Goal: Task Accomplishment & Management: Manage account settings

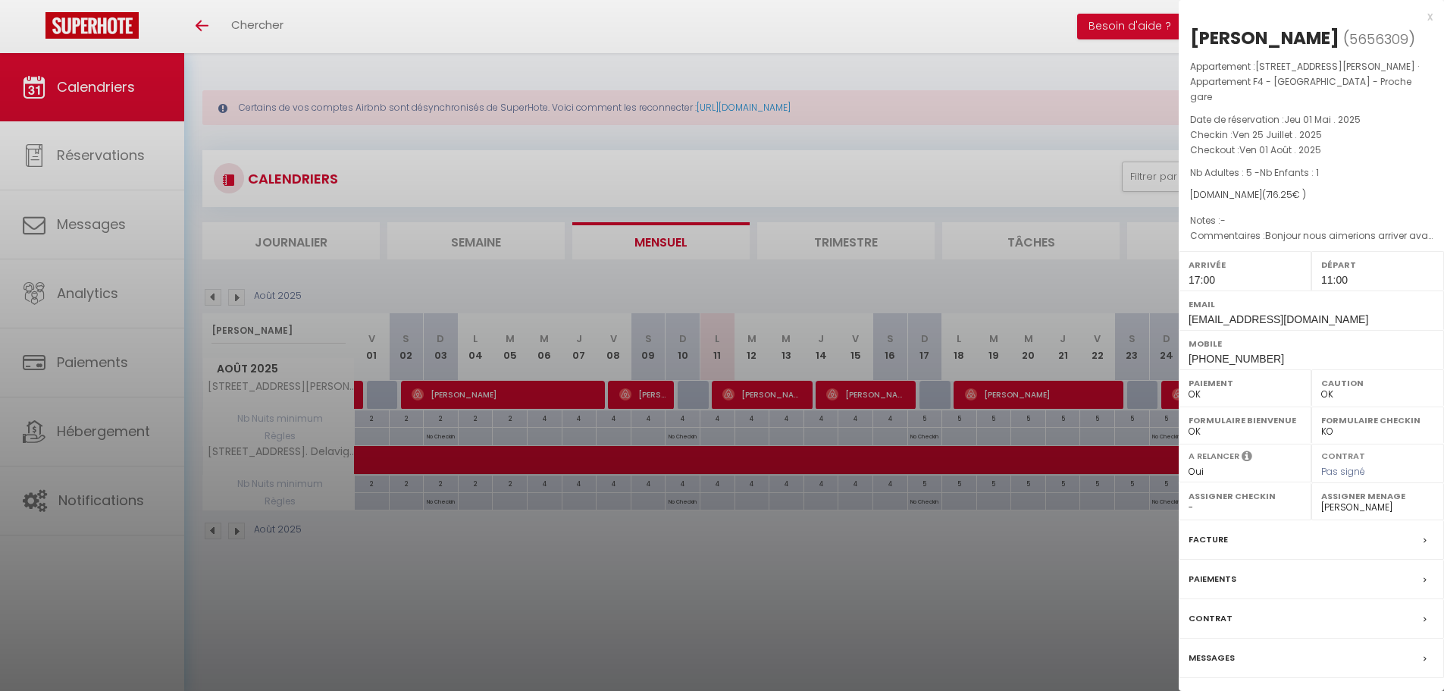
select select "0"
select select "31684"
click at [315, 153] on div at bounding box center [722, 345] width 1444 height 691
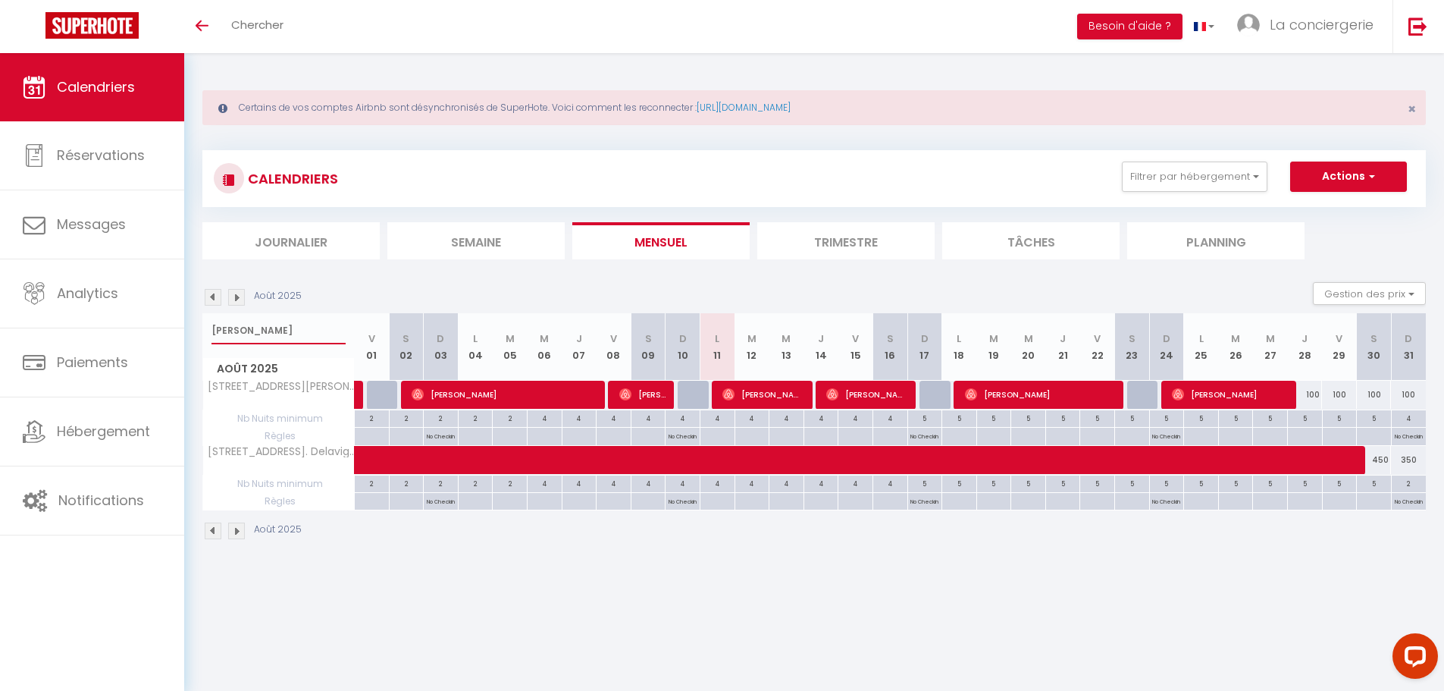
click at [230, 331] on input "delavigne" at bounding box center [279, 330] width 134 height 27
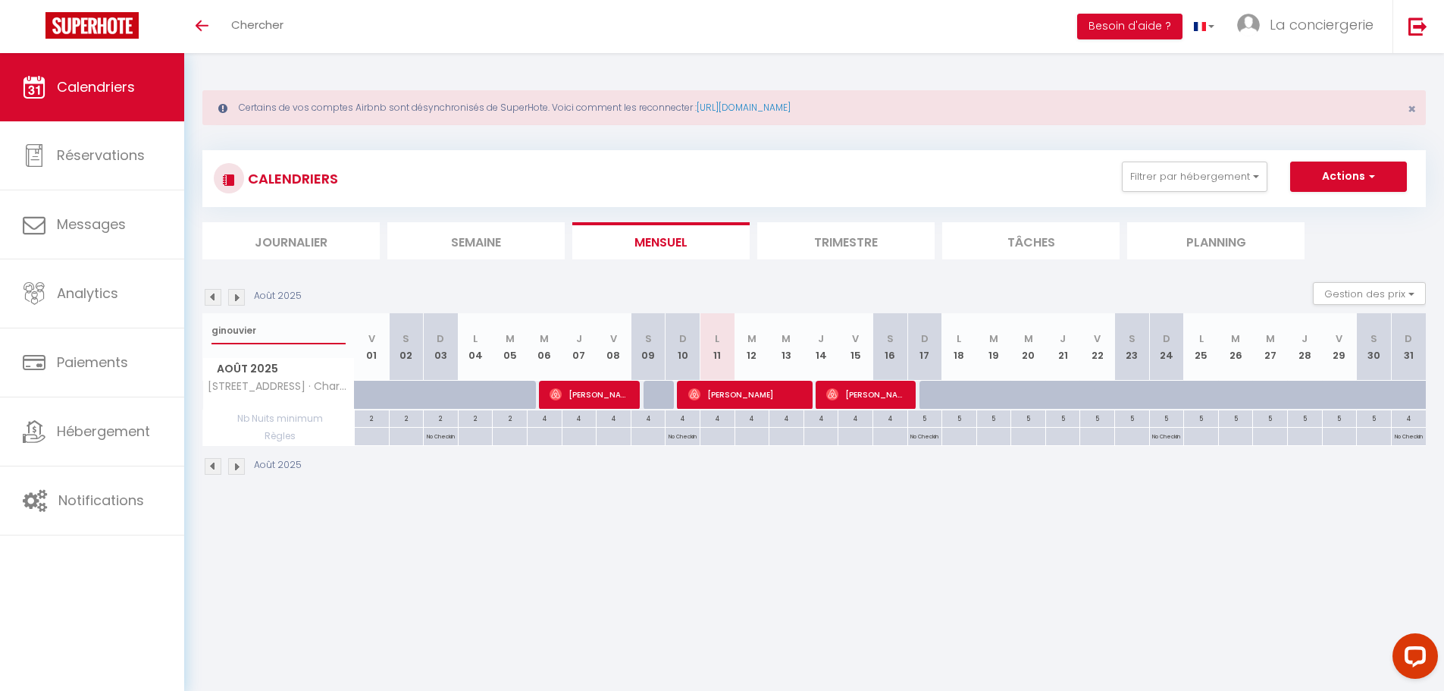
type input "ginouvier"
click at [754, 390] on span "[PERSON_NAME]" at bounding box center [746, 394] width 116 height 29
select select "50989"
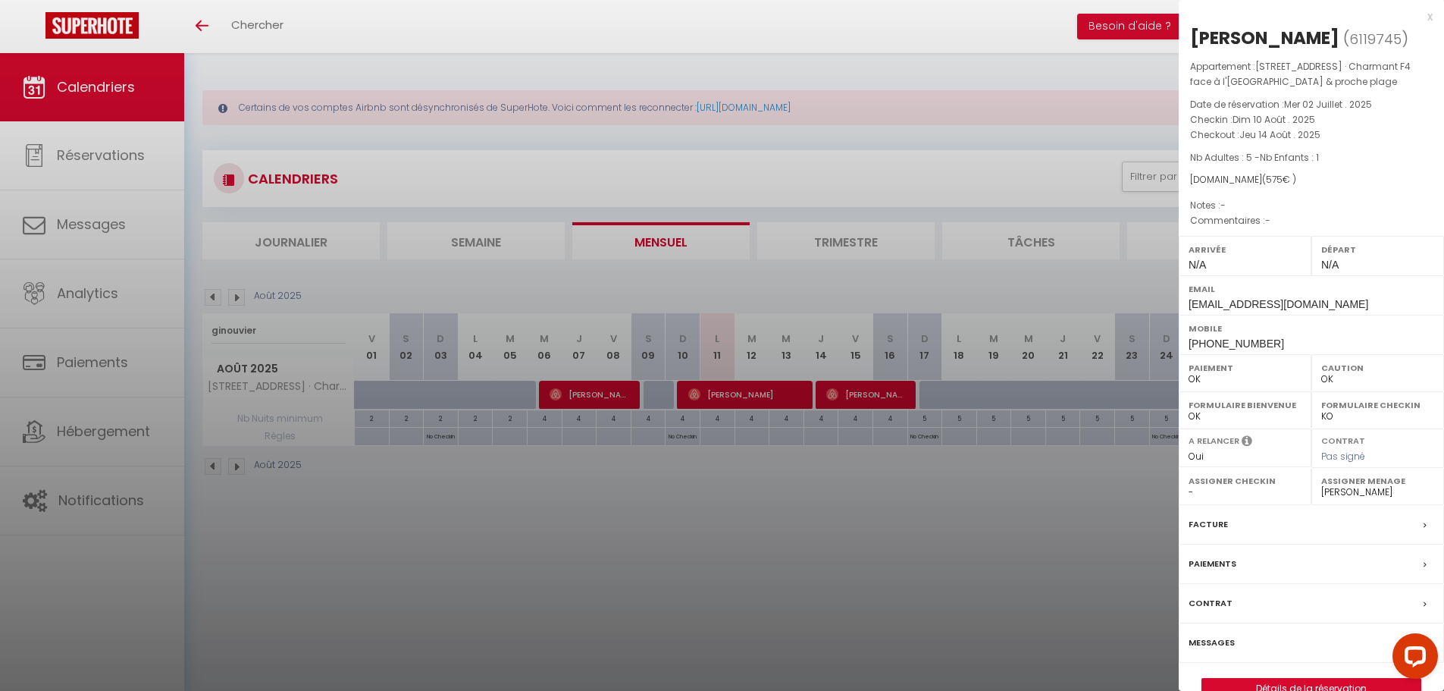
click at [1208, 641] on label "Messages" at bounding box center [1212, 643] width 46 height 16
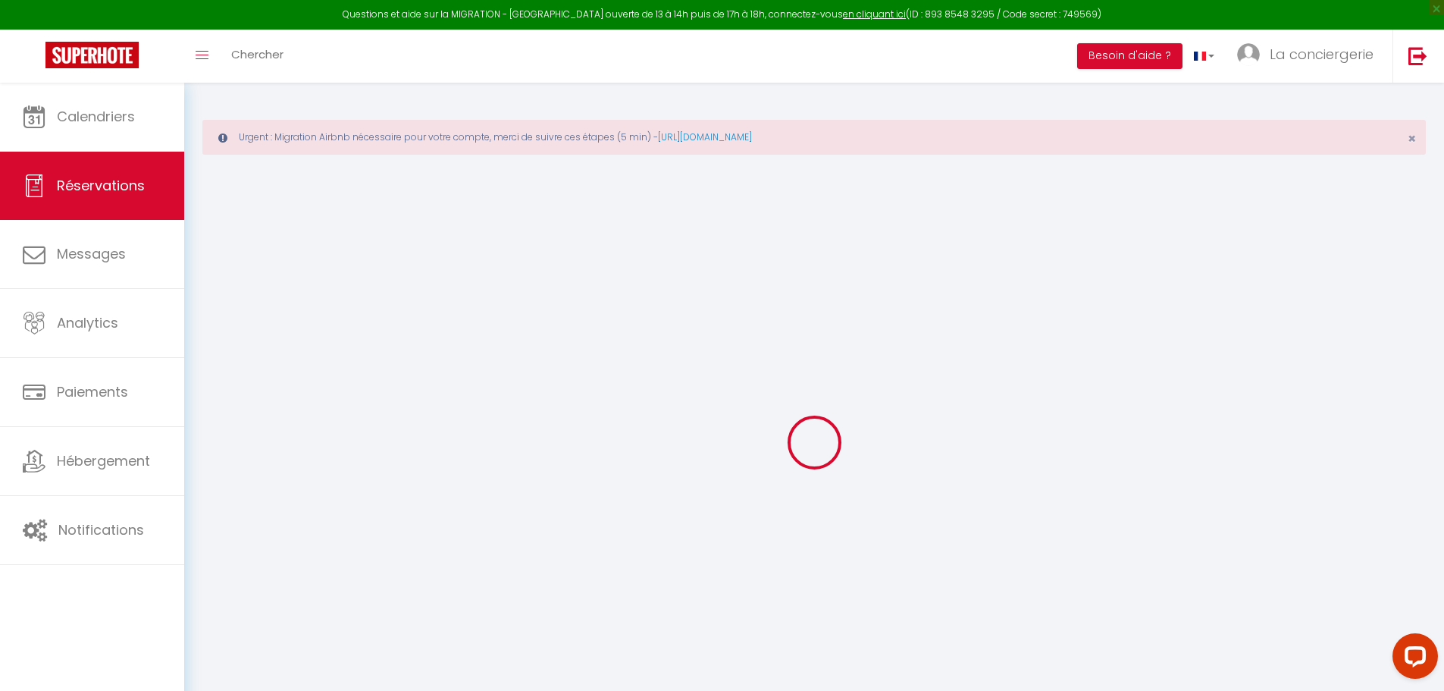
select select
checkbox input "false"
select select
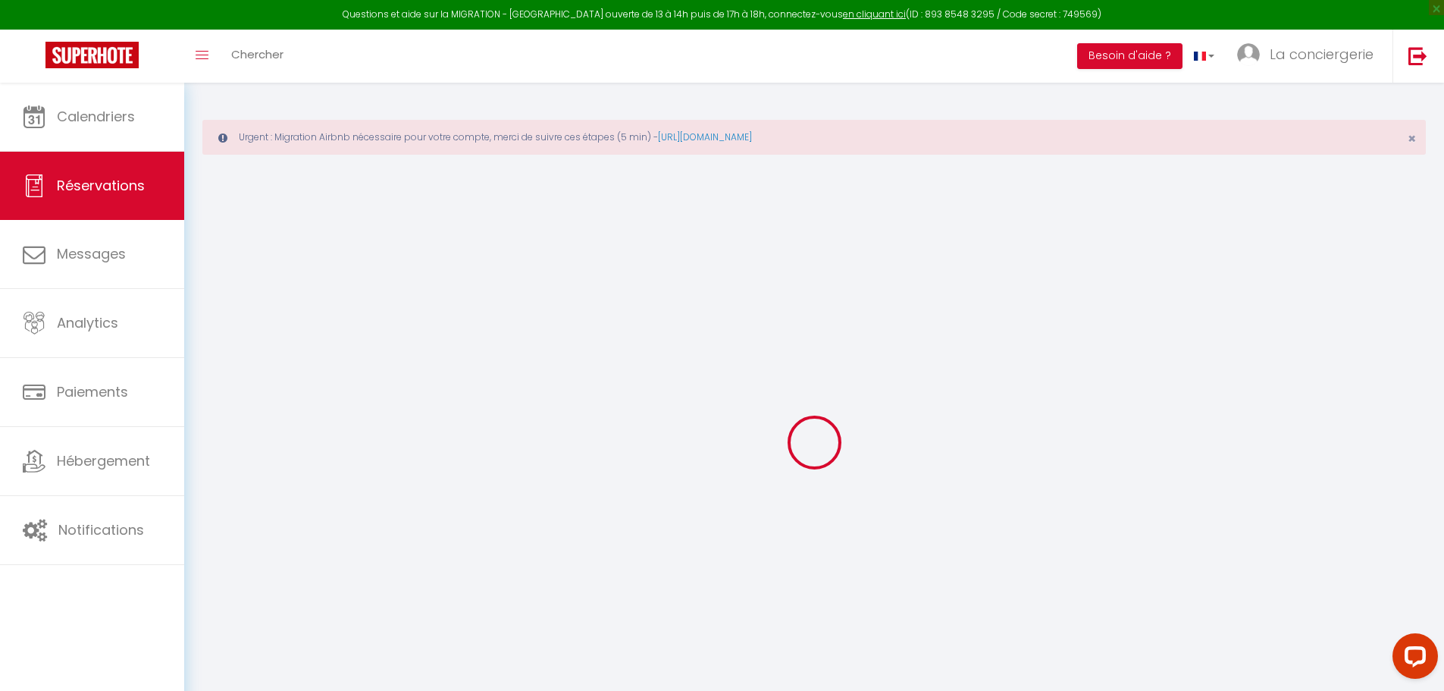
select select
checkbox input "false"
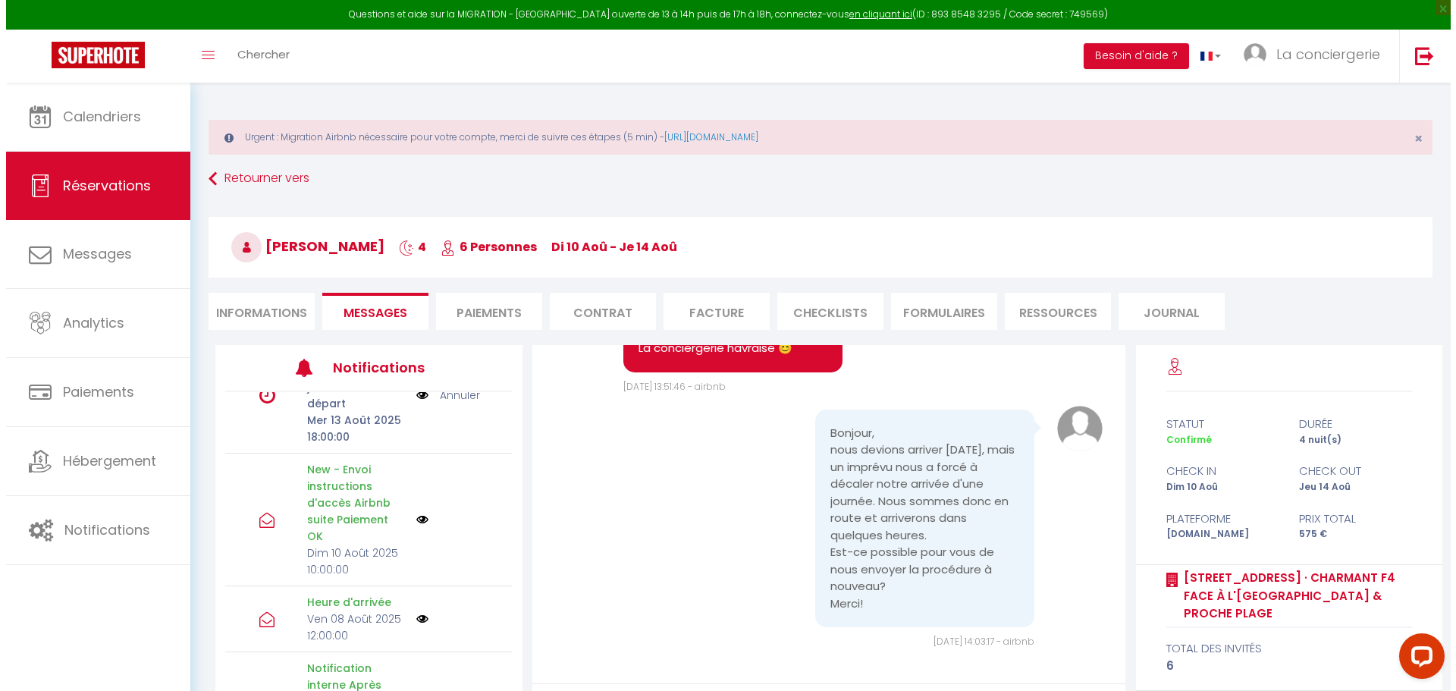
scroll to position [152, 0]
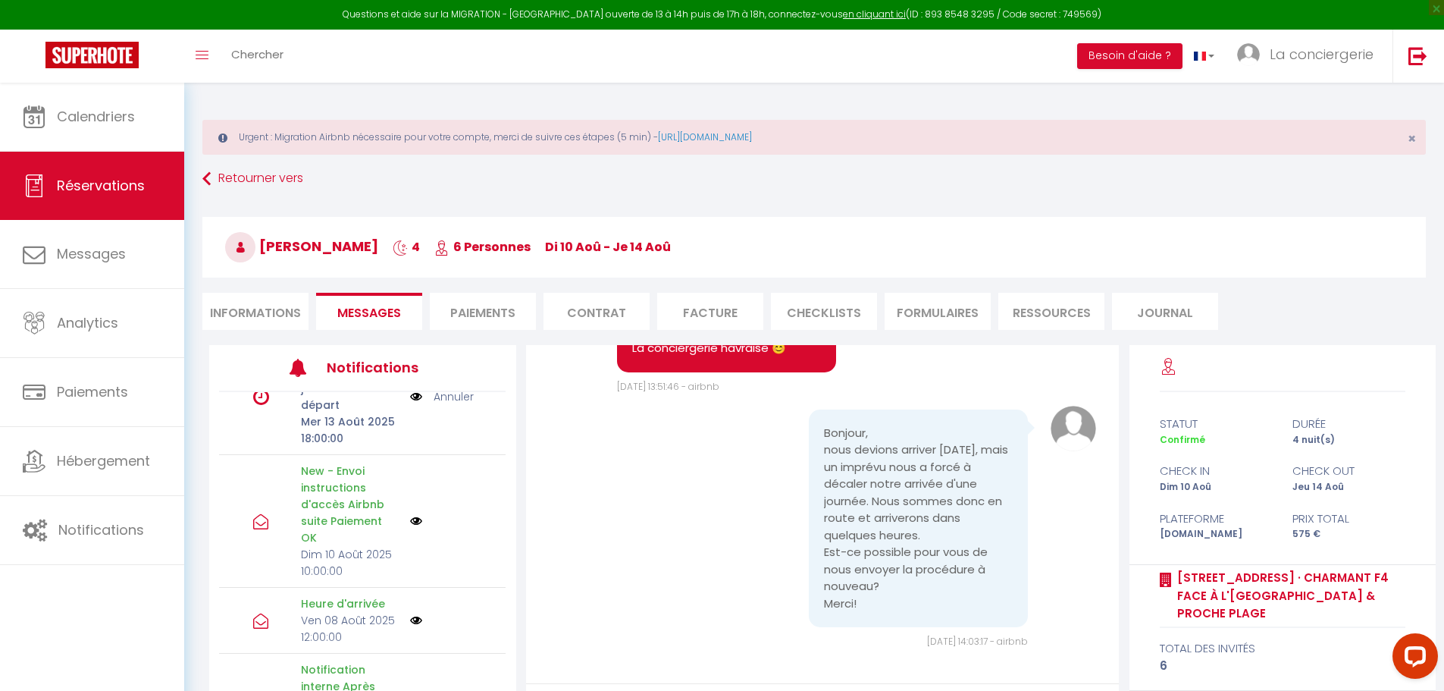
click at [410, 522] on img at bounding box center [416, 521] width 12 height 12
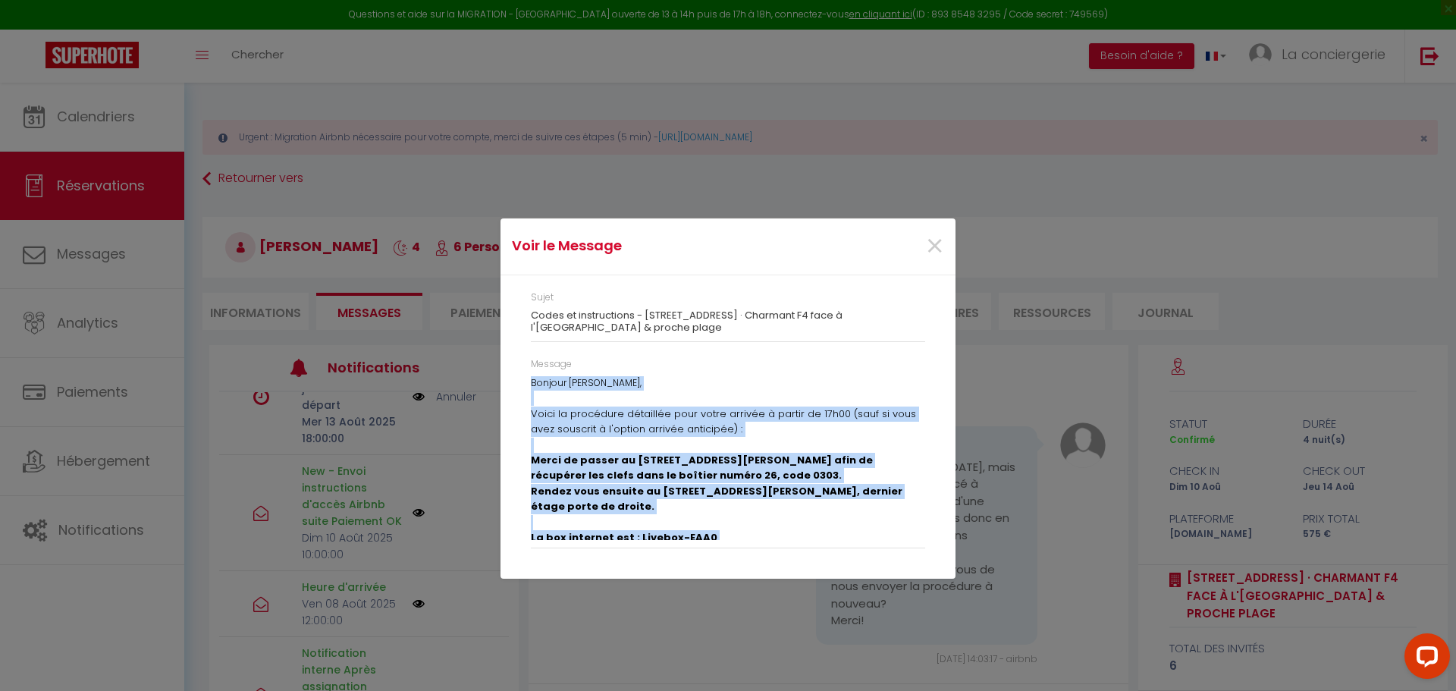
scroll to position [145, 0]
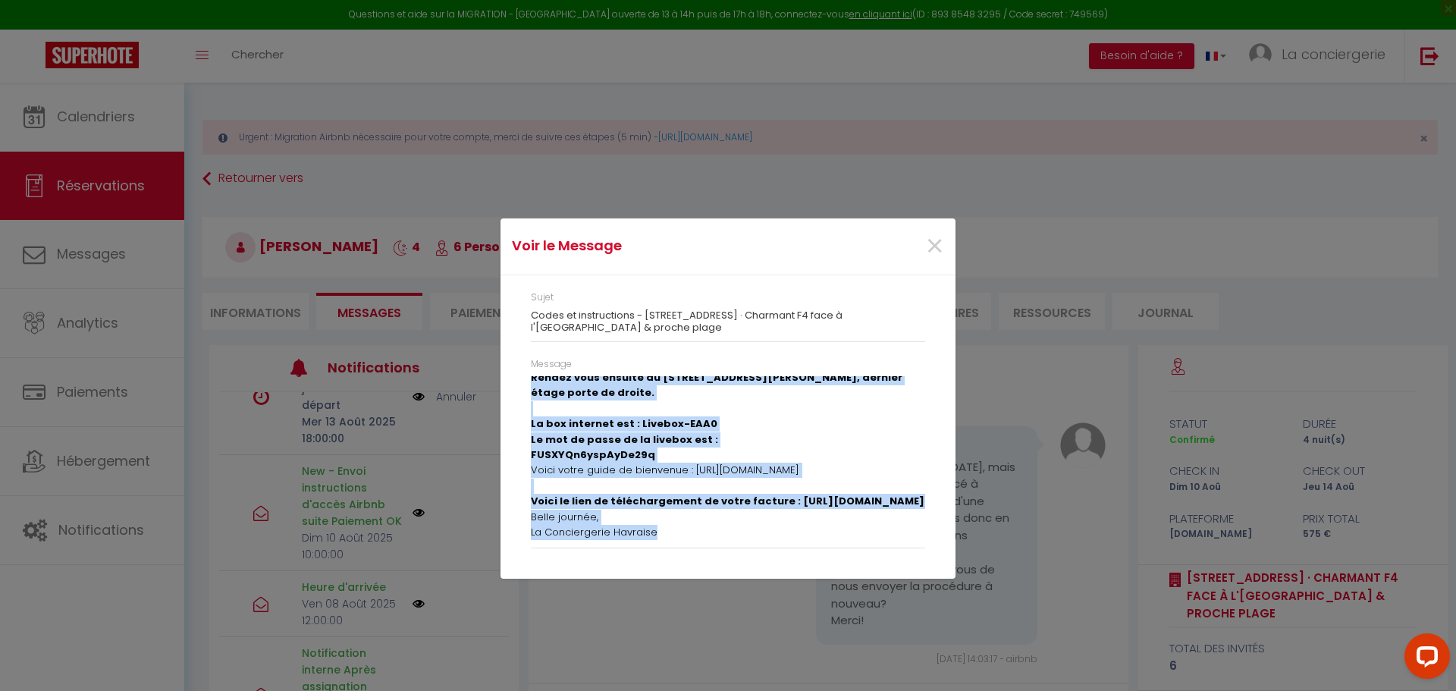
drag, startPoint x: 531, startPoint y: 381, endPoint x: 770, endPoint y: 560, distance: 298.4
click at [770, 560] on div "Message Bonjour Alexandre, Voici la procédure détaillée pour votre arrivée à pa…" at bounding box center [728, 460] width 414 height 207
copy div "Bonjour Alexandre, Voici la procédure détaillée pour votre arrivée à partir de …"
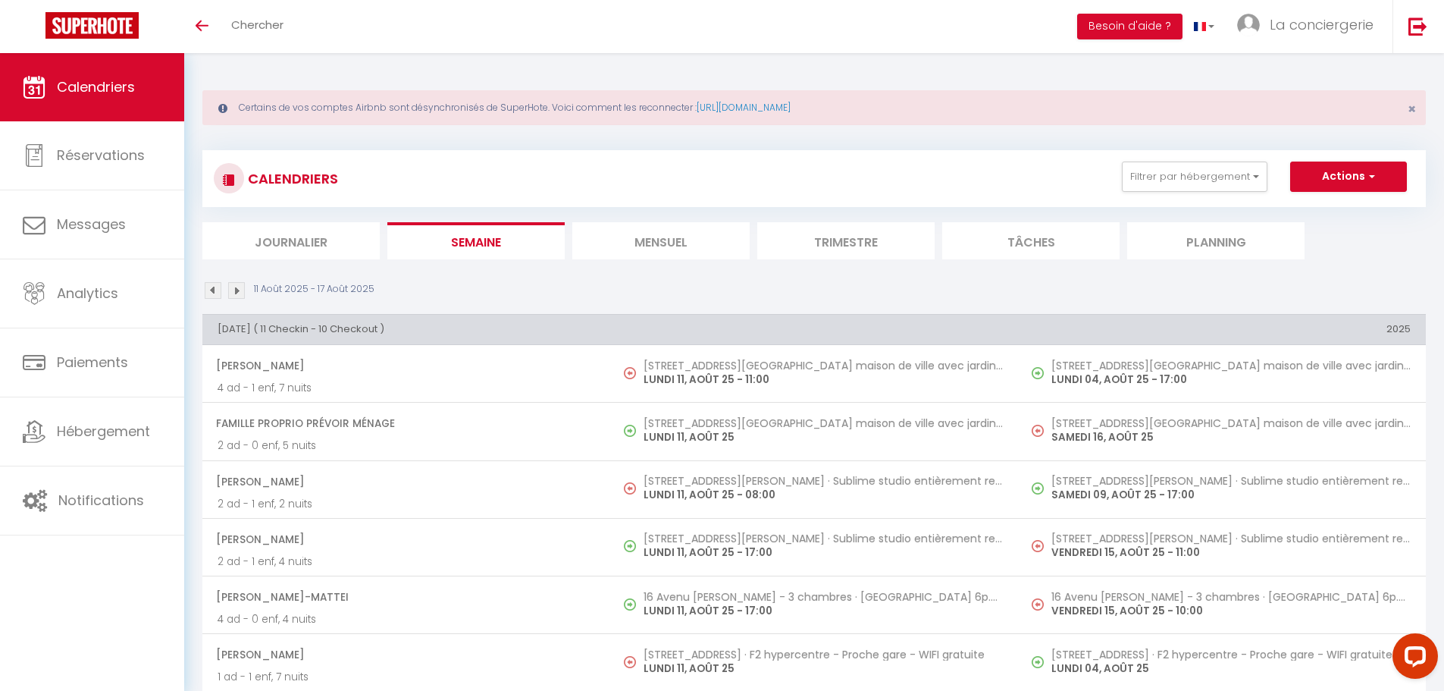
click at [838, 237] on li "Trimestre" at bounding box center [845, 240] width 177 height 37
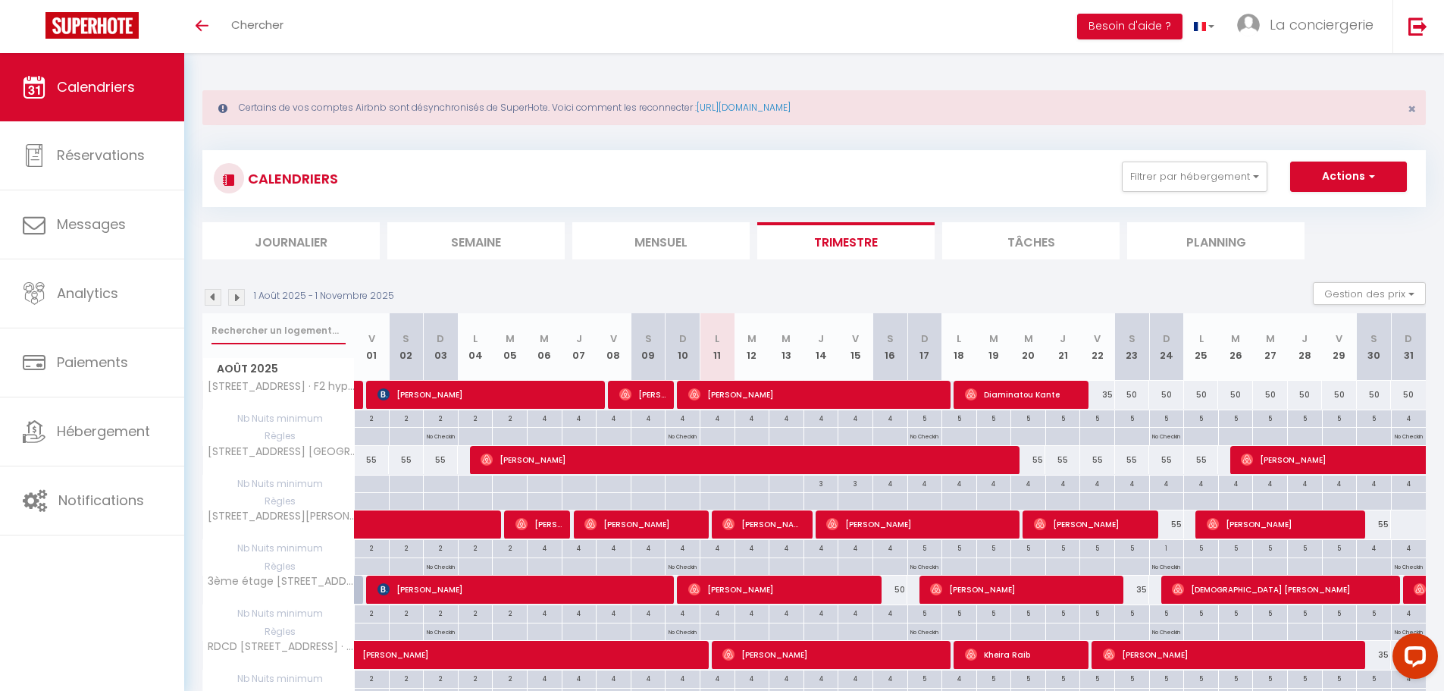
click at [272, 324] on input "text" at bounding box center [279, 330] width 134 height 27
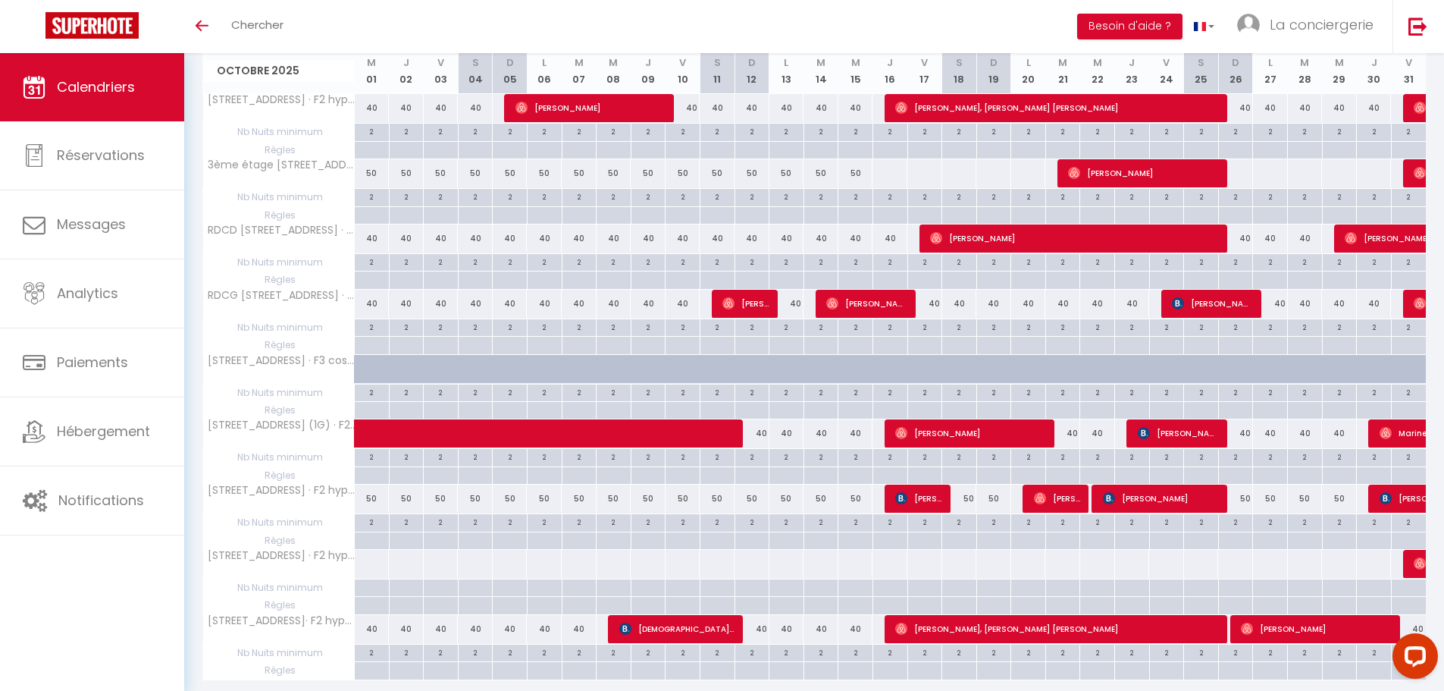
scroll to position [1592, 0]
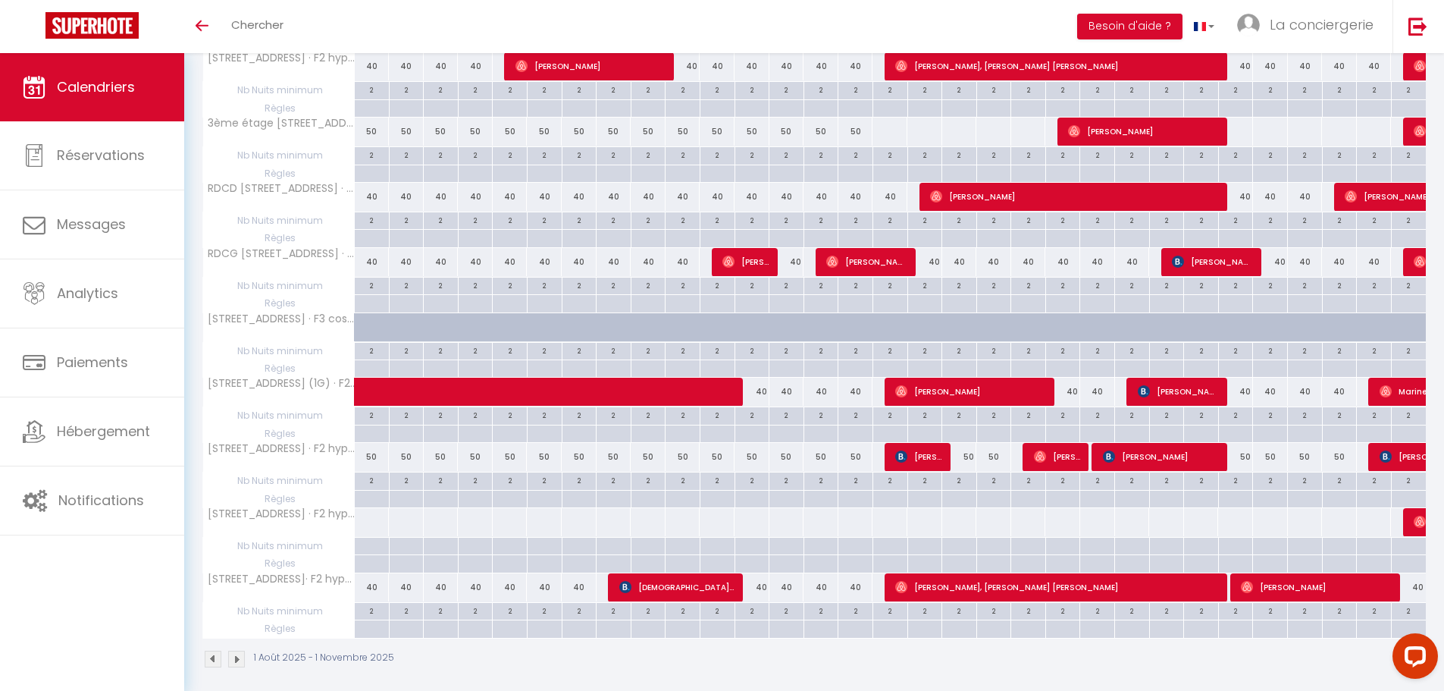
type input "haudry"
click at [1407, 454] on span "[PERSON_NAME]" at bounding box center [1432, 456] width 105 height 29
select select "OK"
select select "KO"
select select "1"
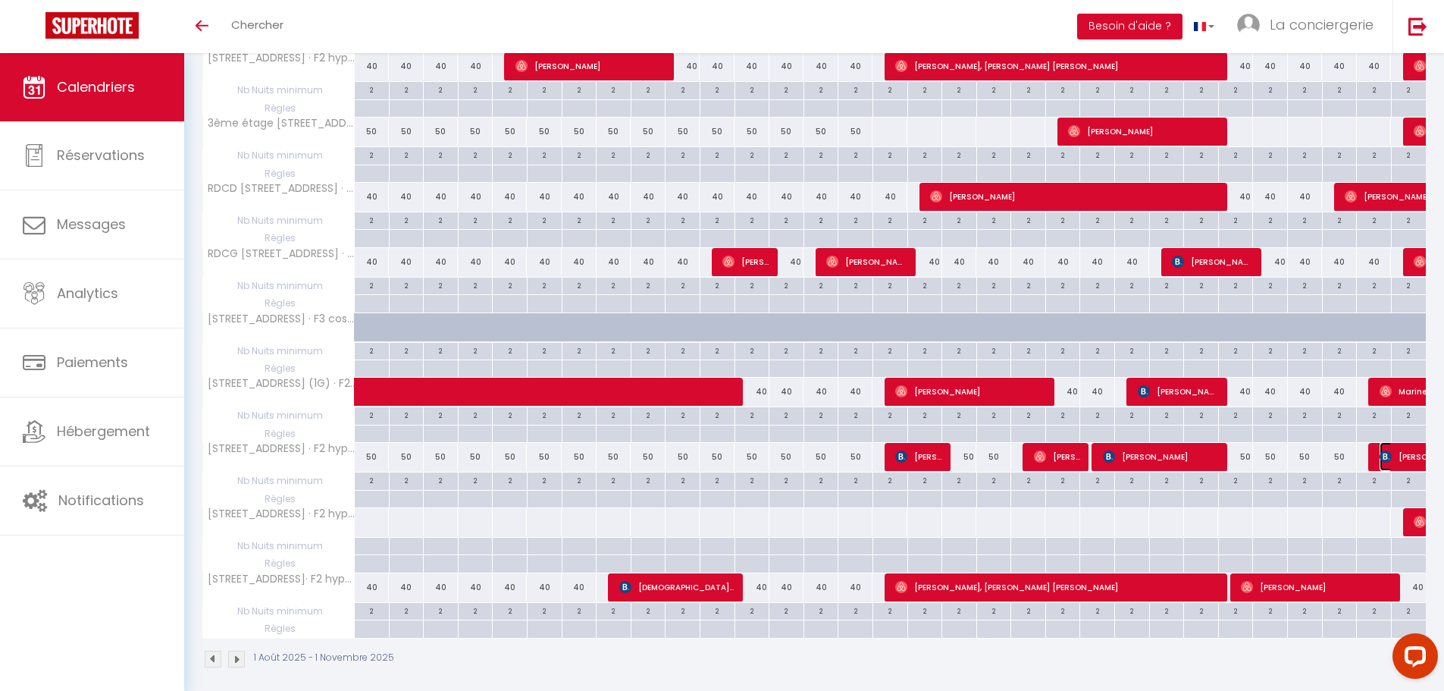
select select "0"
select select "1"
select select
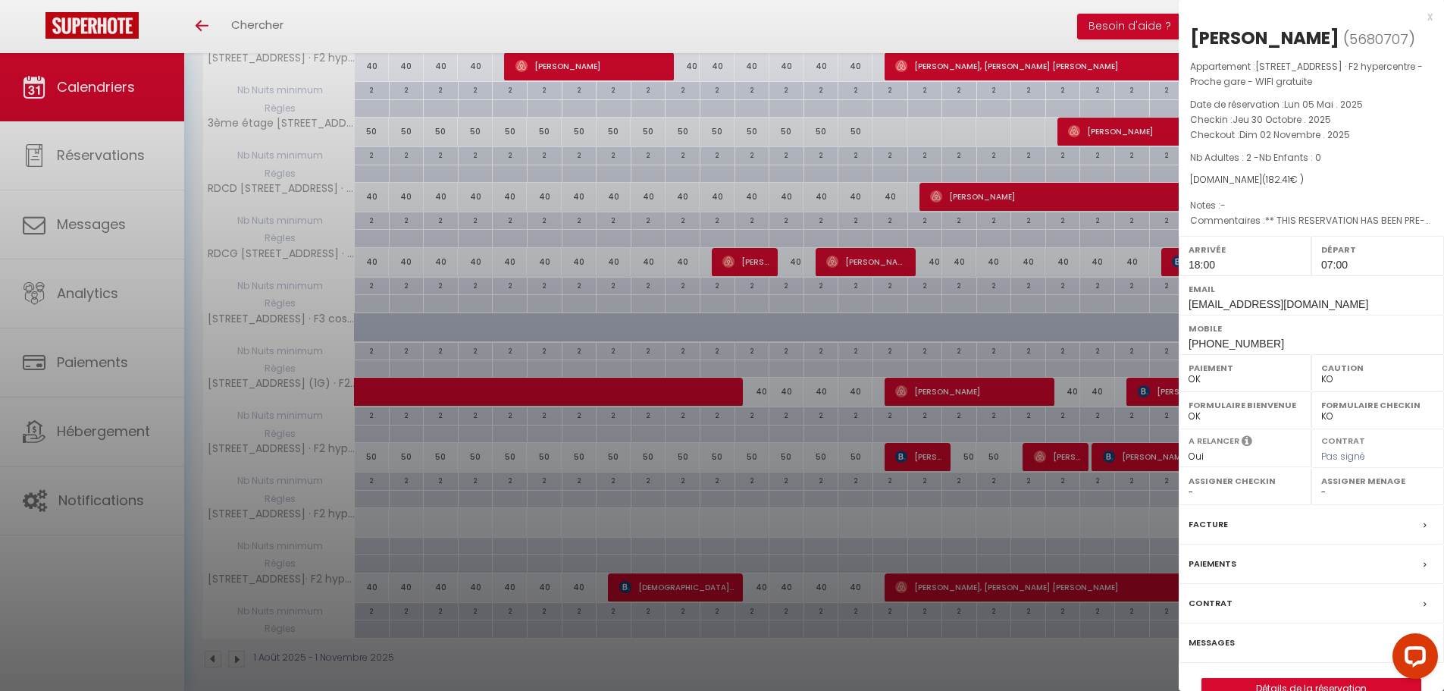
click at [826, 525] on div at bounding box center [722, 345] width 1444 height 691
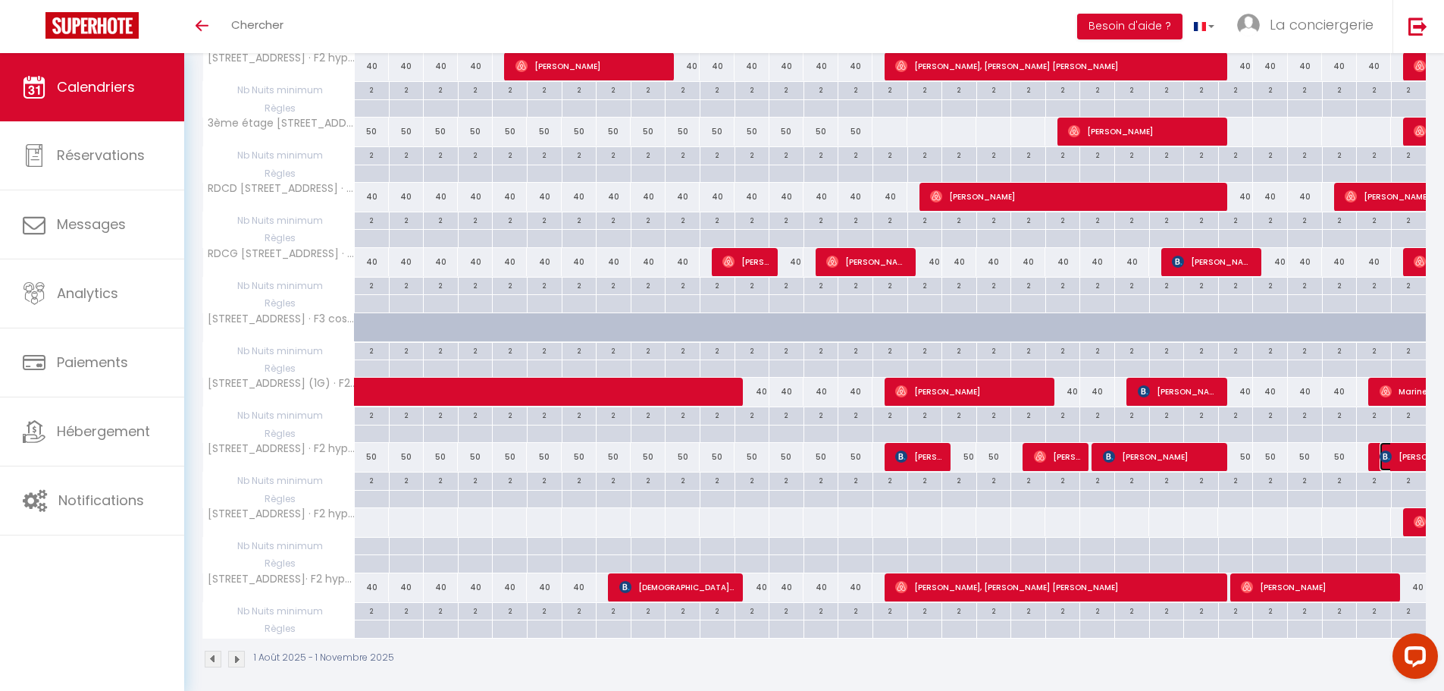
click at [1394, 461] on span "[PERSON_NAME]" at bounding box center [1432, 456] width 105 height 29
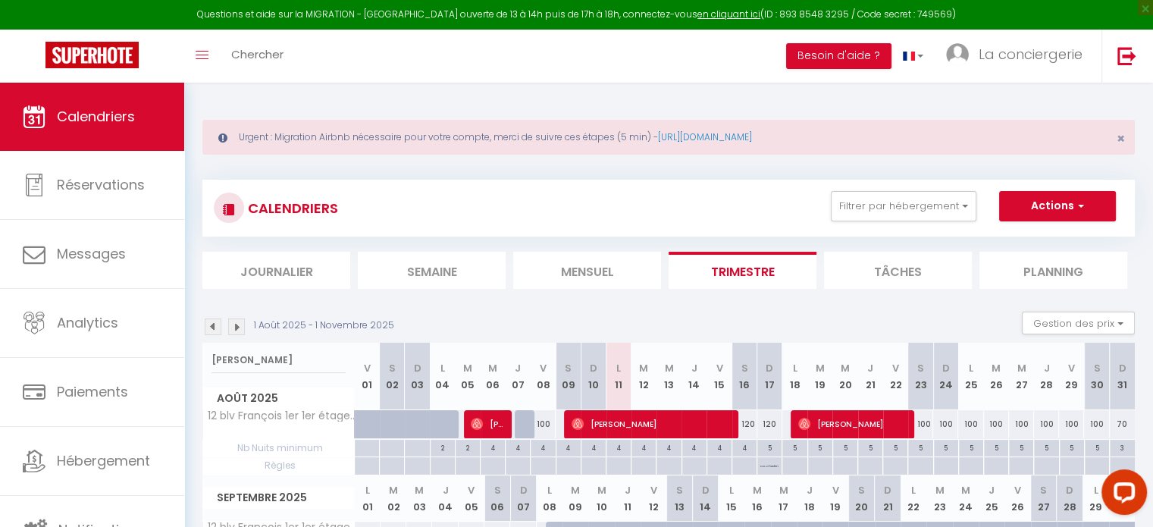
click at [227, 357] on input "francois" at bounding box center [279, 359] width 134 height 27
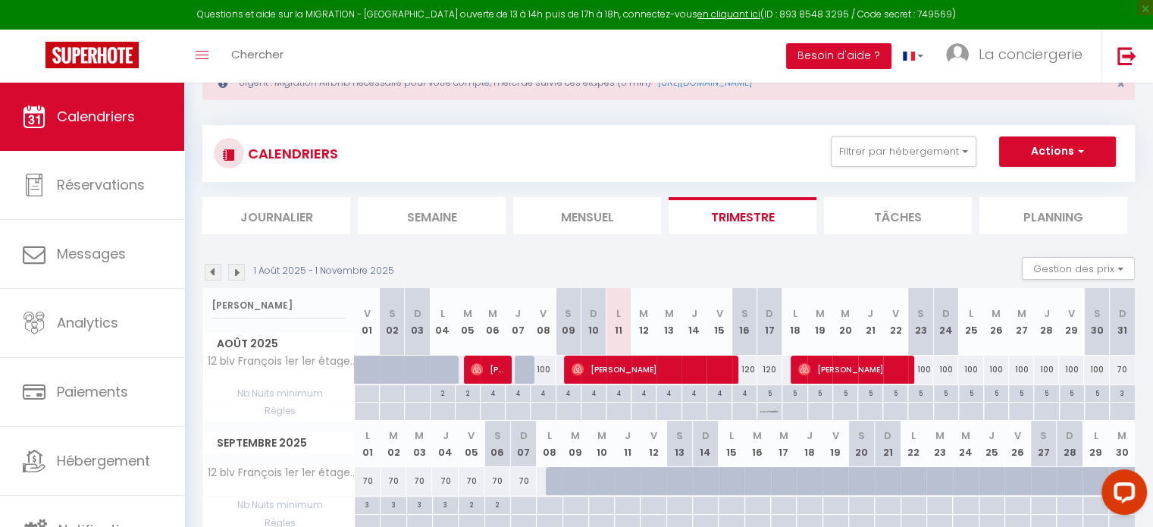
scroll to position [52, 0]
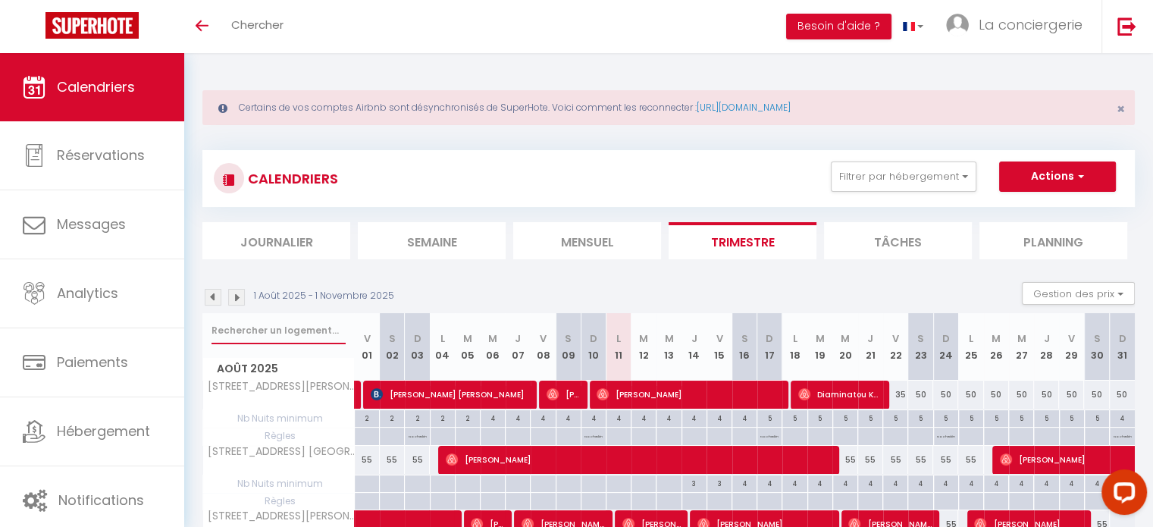
click at [260, 325] on input "text" at bounding box center [279, 330] width 134 height 27
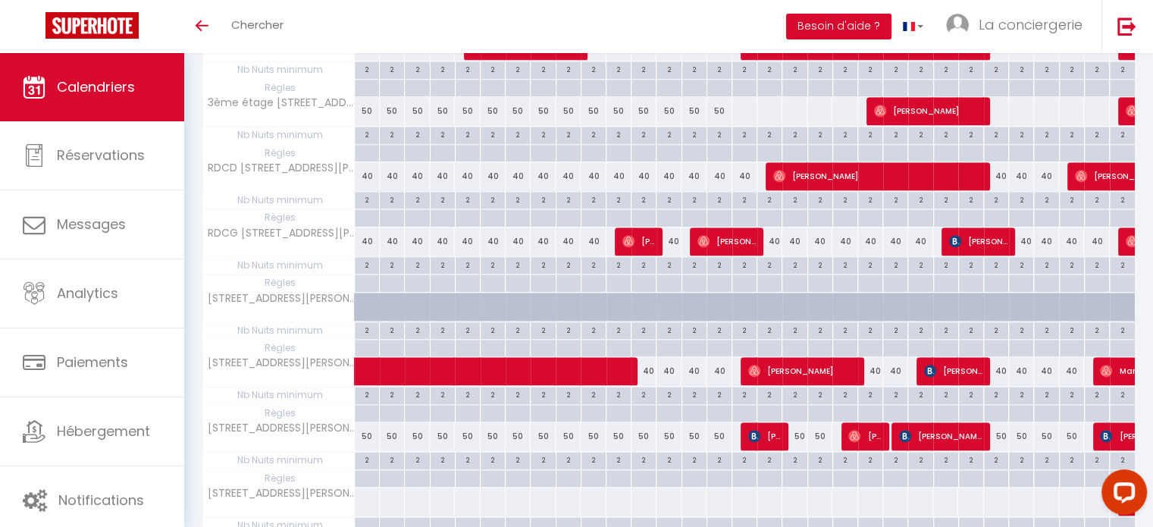
scroll to position [1704, 0]
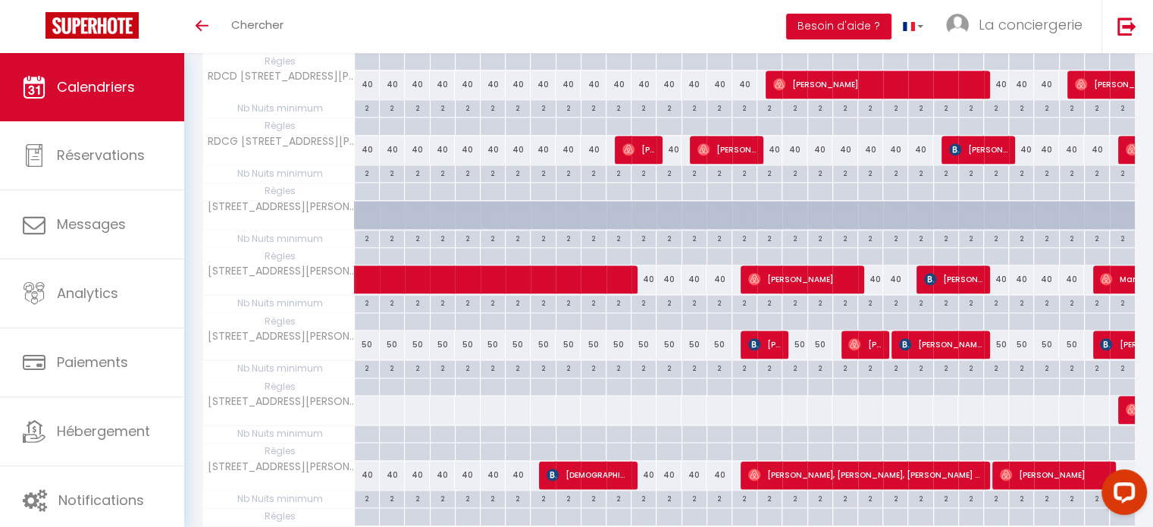
type input "haudry"
click at [1110, 338] on img at bounding box center [1106, 344] width 12 height 12
select select "OK"
select select "KO"
select select "1"
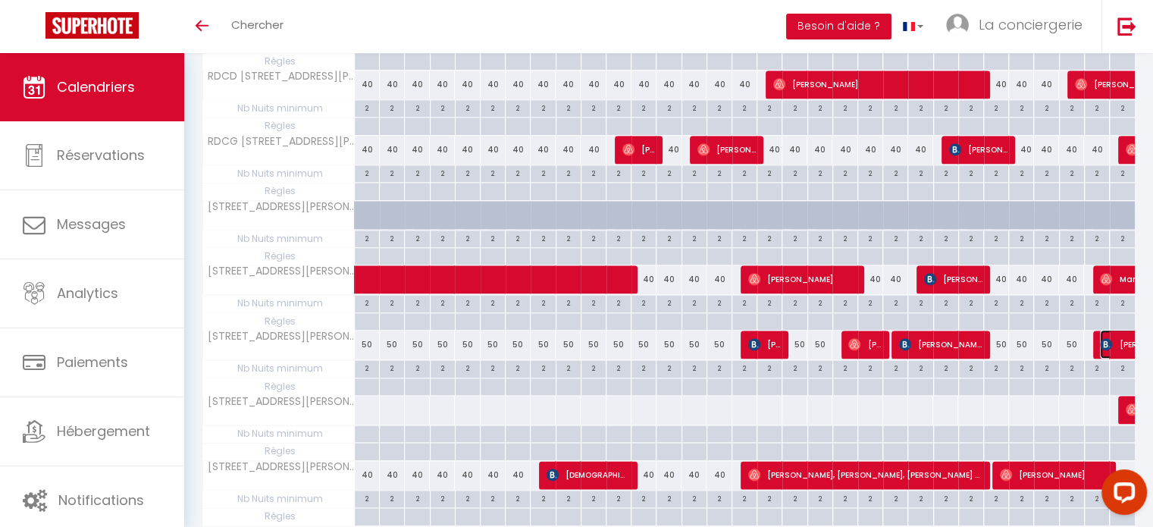
select select "0"
select select "1"
select select
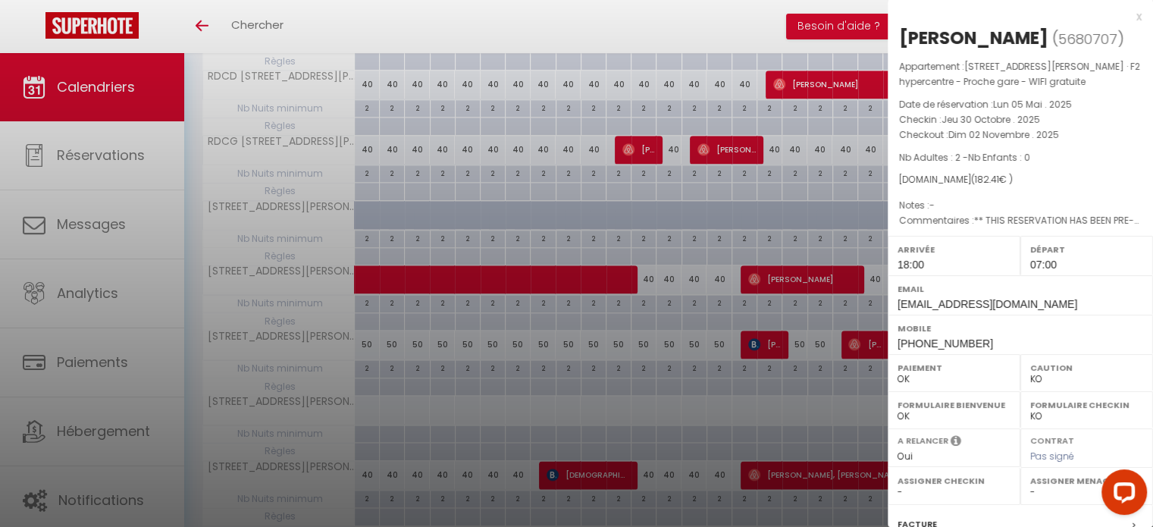
click at [801, 430] on div at bounding box center [576, 263] width 1153 height 527
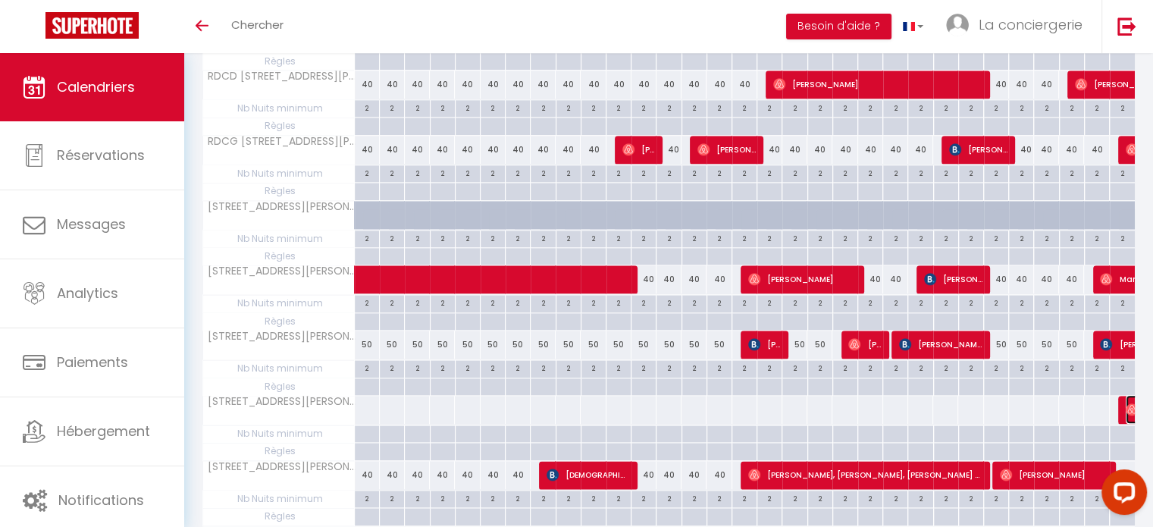
click at [1127, 403] on img at bounding box center [1132, 409] width 12 height 12
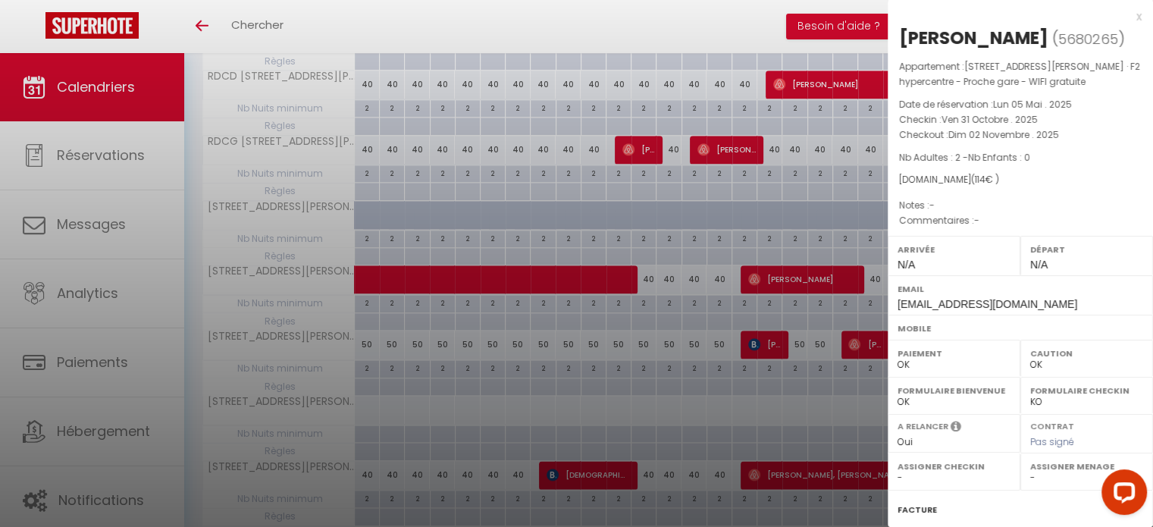
click at [781, 403] on div at bounding box center [576, 263] width 1153 height 527
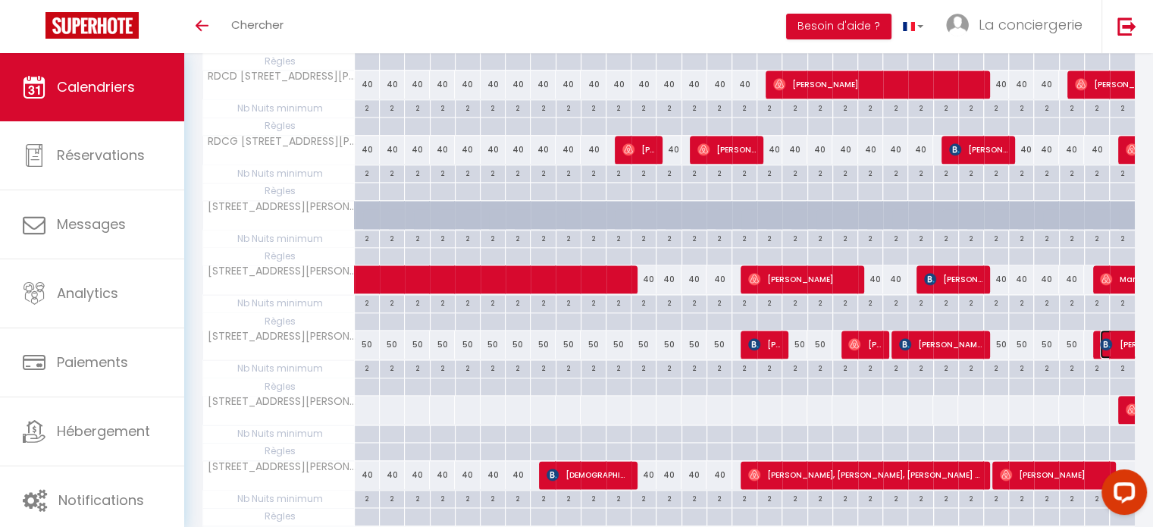
click at [1119, 330] on span "[PERSON_NAME]" at bounding box center [1152, 344] width 105 height 29
select select "KO"
select select "1"
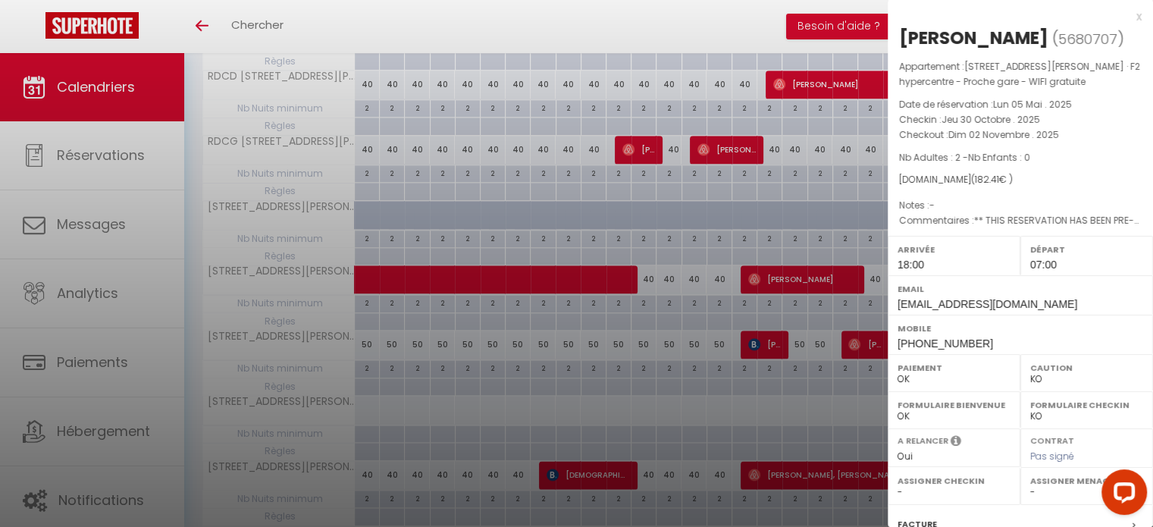
scroll to position [192, 0]
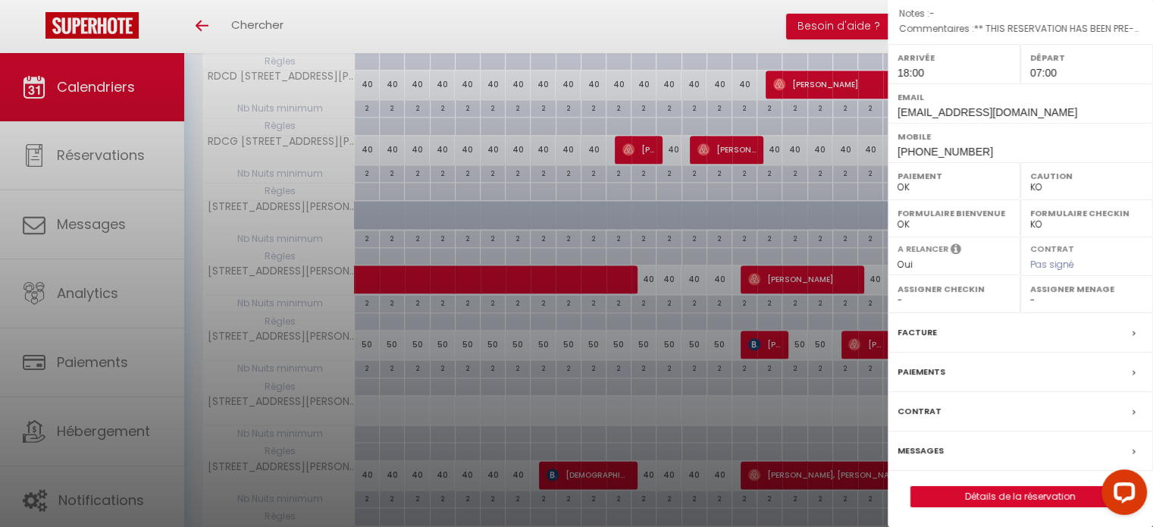
click at [928, 449] on label "Messages" at bounding box center [921, 451] width 46 height 16
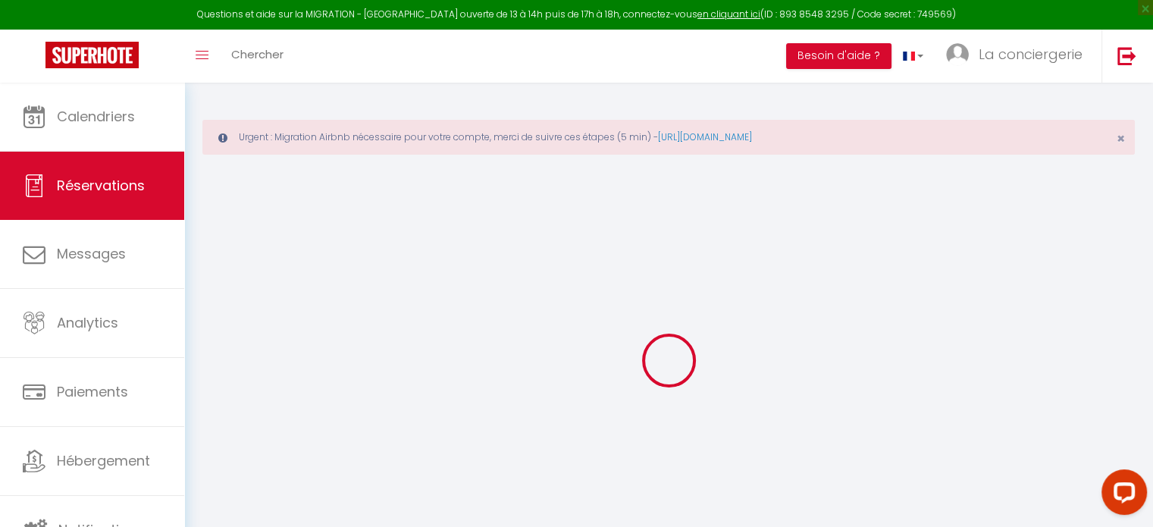
select select
checkbox input "false"
select select
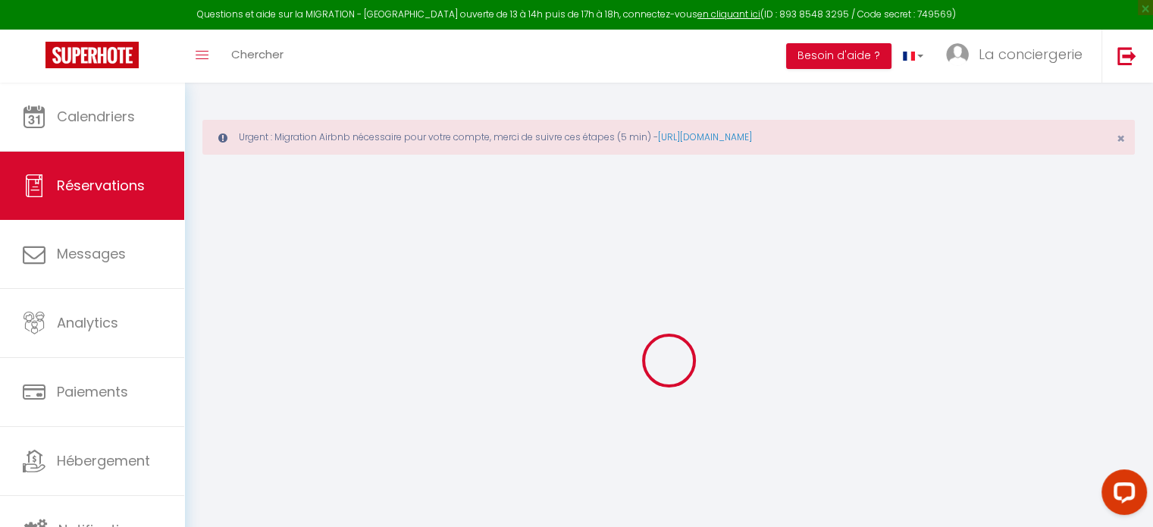
checkbox input "false"
type textarea "** THIS RESERVATION HAS BEEN PRE-PAID ** BOOKING NOTE : Payment charge is EUR 2…"
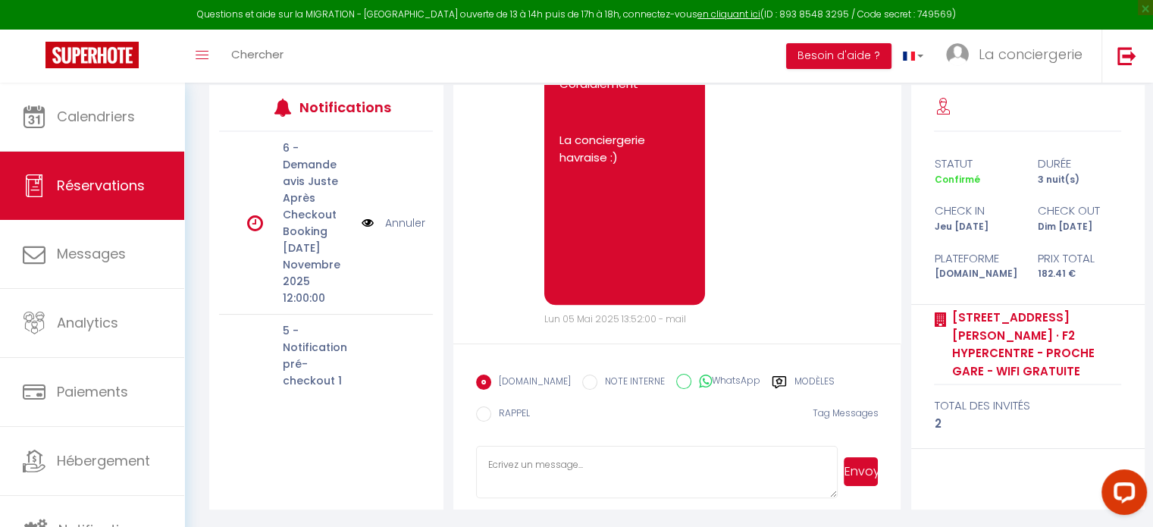
scroll to position [259, 0]
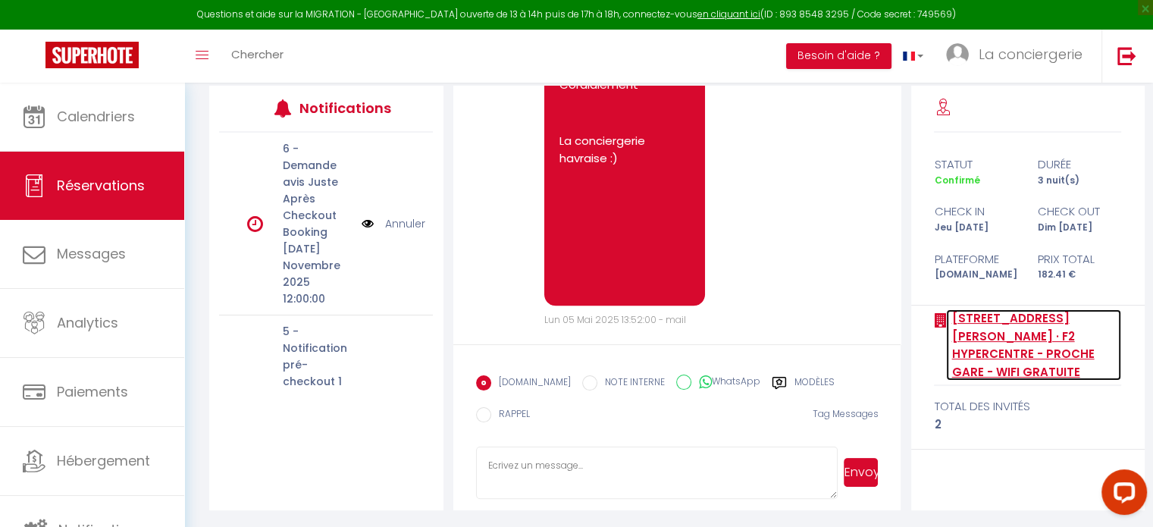
click at [992, 323] on link "[STREET_ADDRESS] · F2 hypercentre - Proche gare - WIFI gratuite" at bounding box center [1033, 344] width 175 height 71
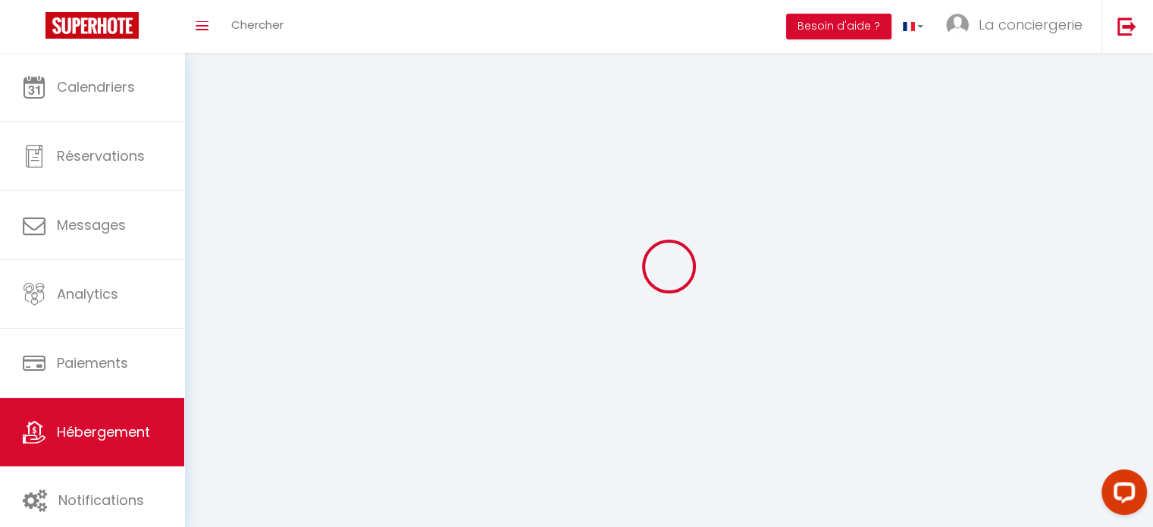
select select "1"
select select
select select "28"
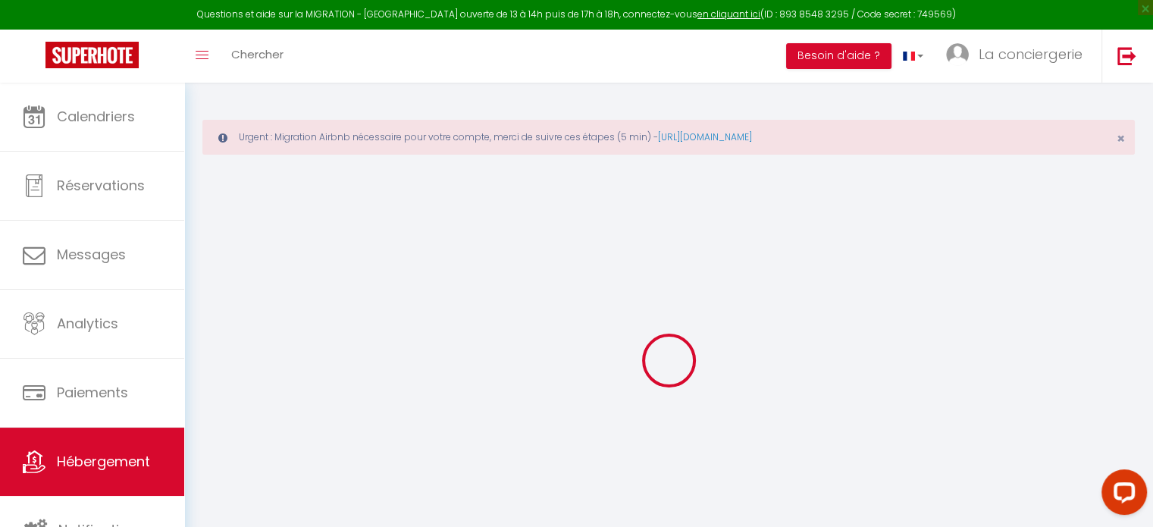
select select
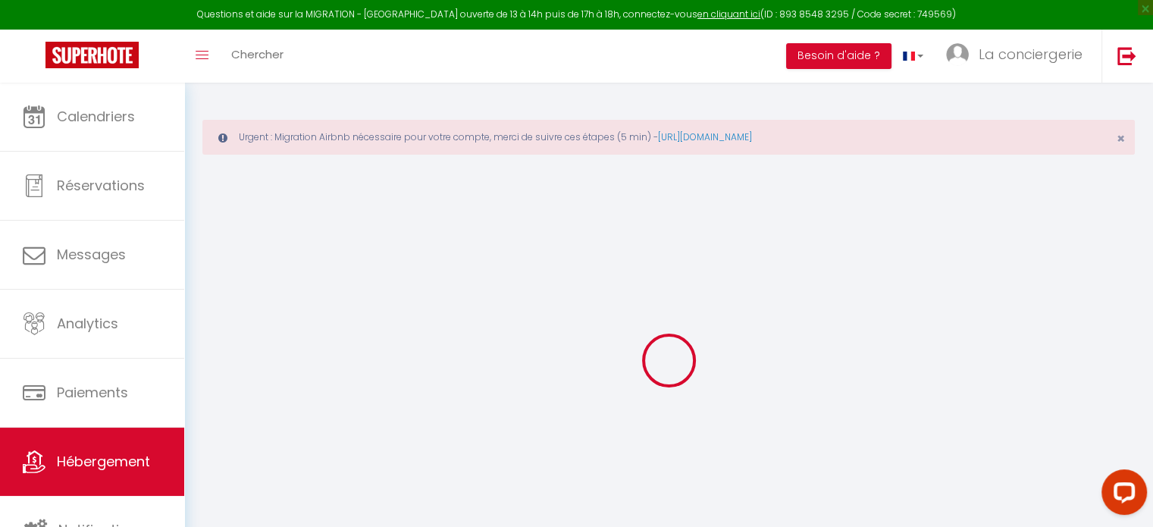
select select
checkbox input "false"
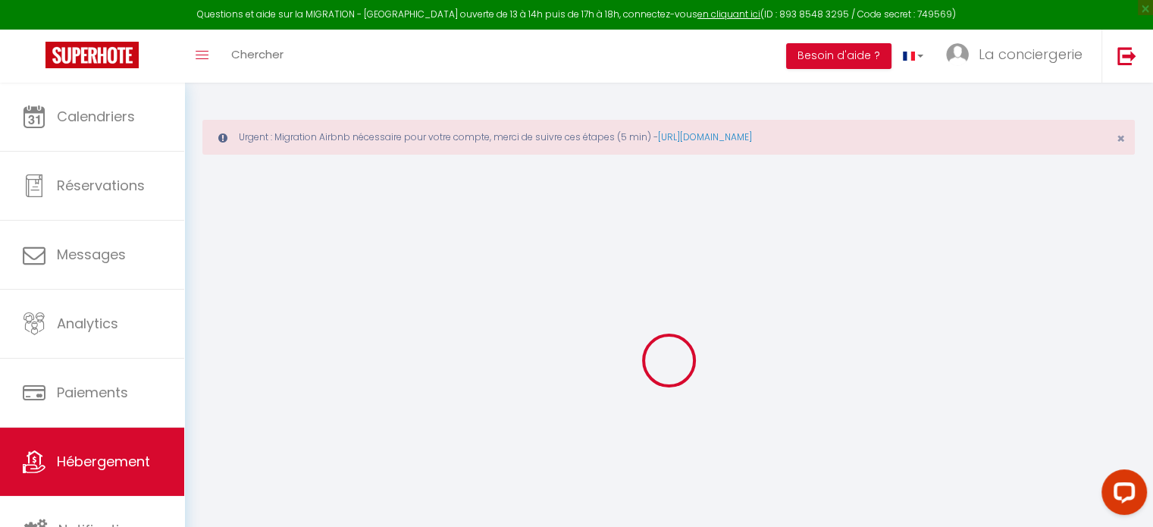
select select
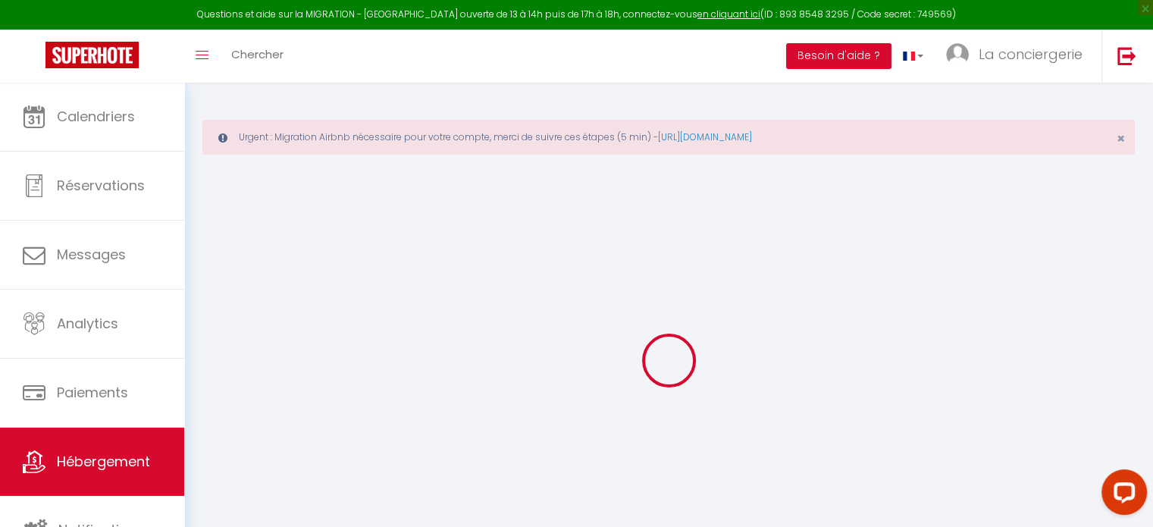
select select
checkbox input "false"
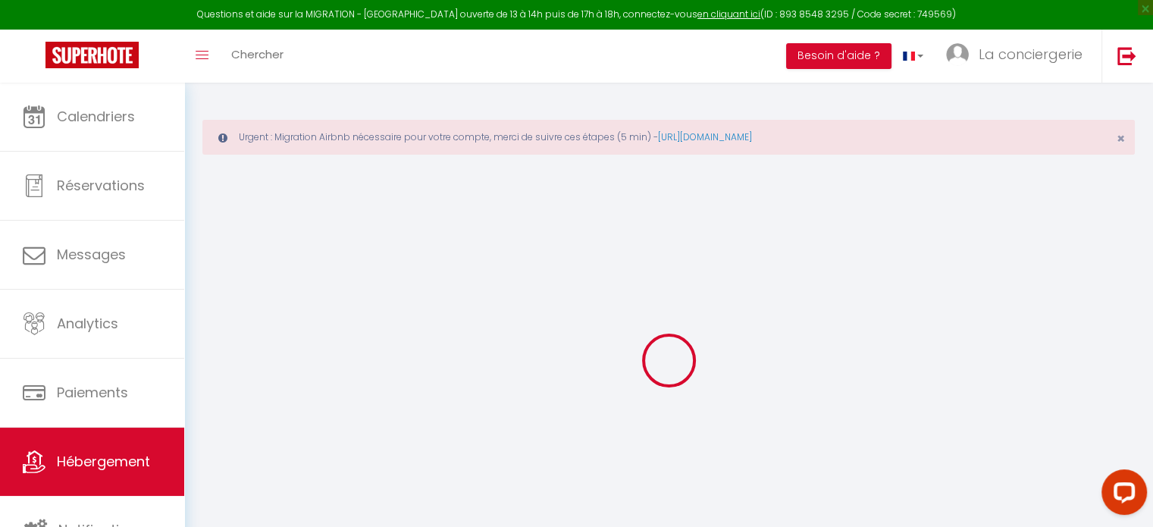
checkbox input "false"
select select
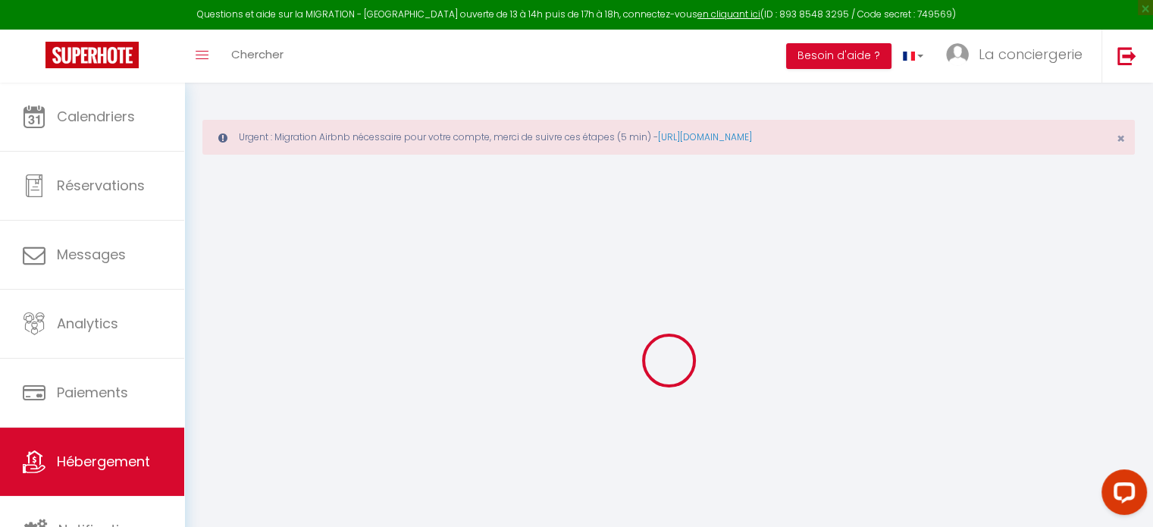
select select
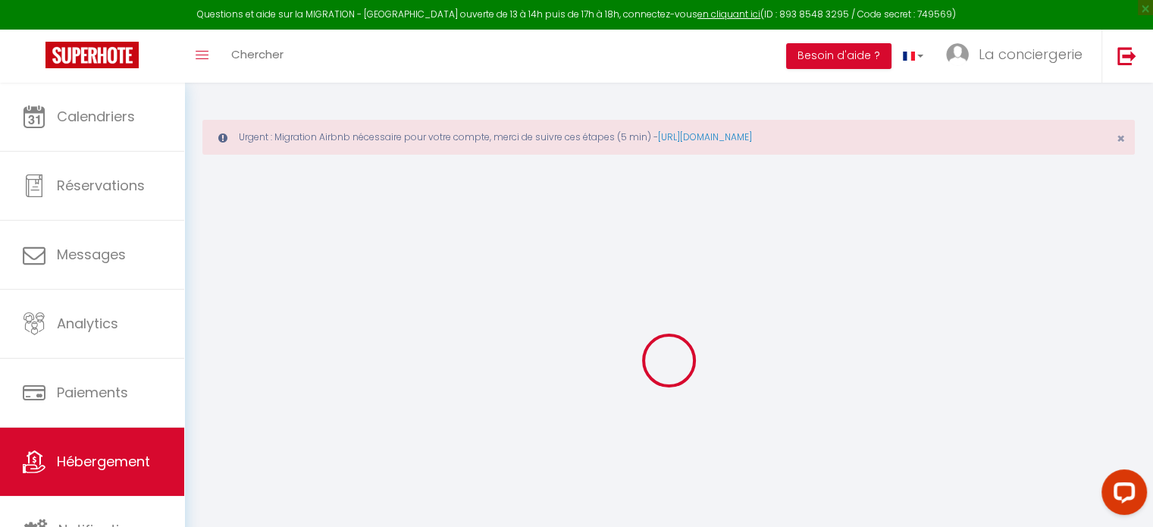
checkbox input "false"
select select
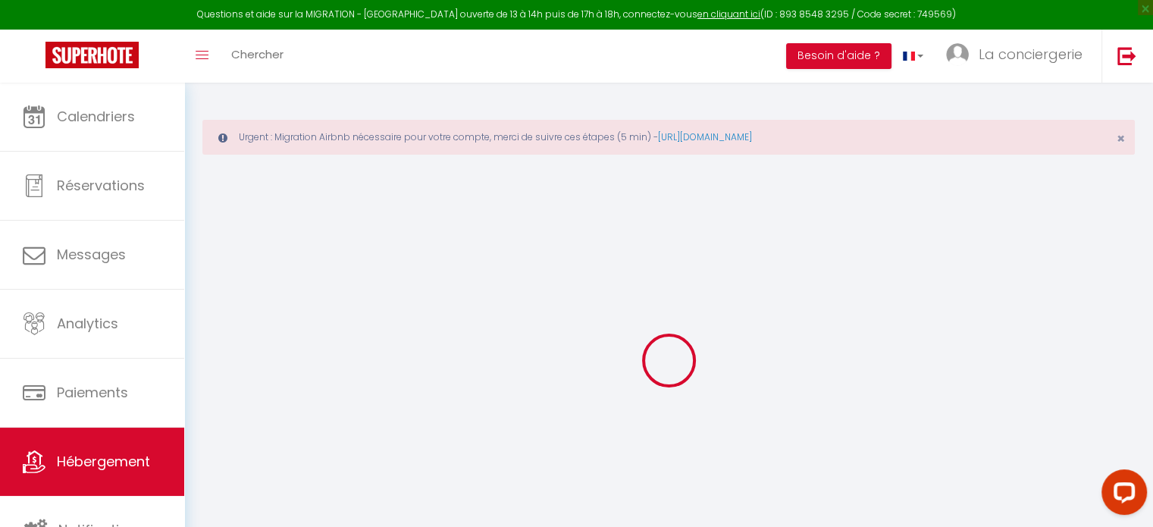
select select
type input "[STREET_ADDRESS] · F2 hypercentre - Proche gare - WIFI gratuite"
type input "Pierre"
type input "Vincent"
select select "2"
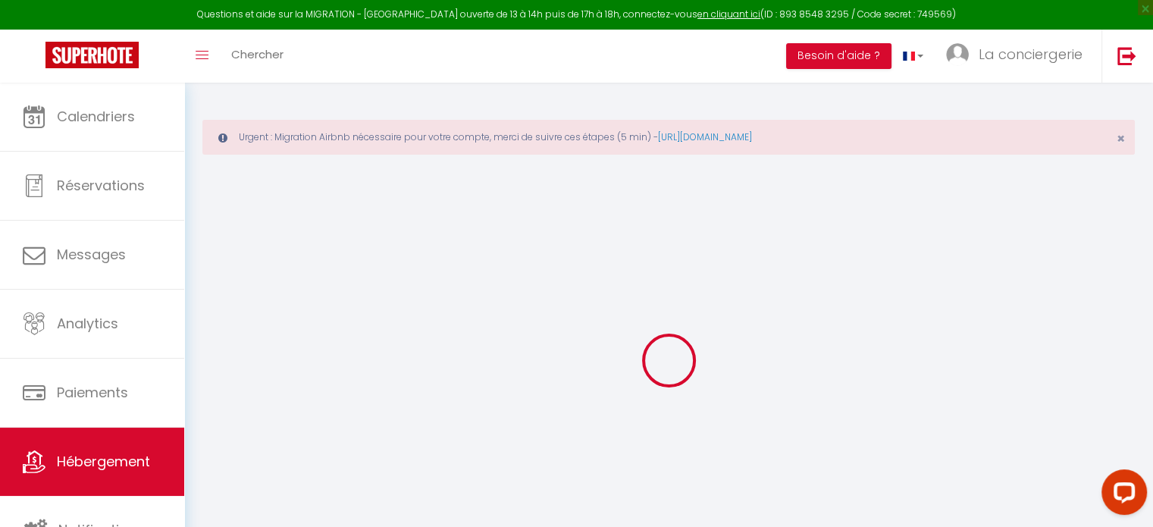
type input "40"
type input "5"
type input "0"
type input "100"
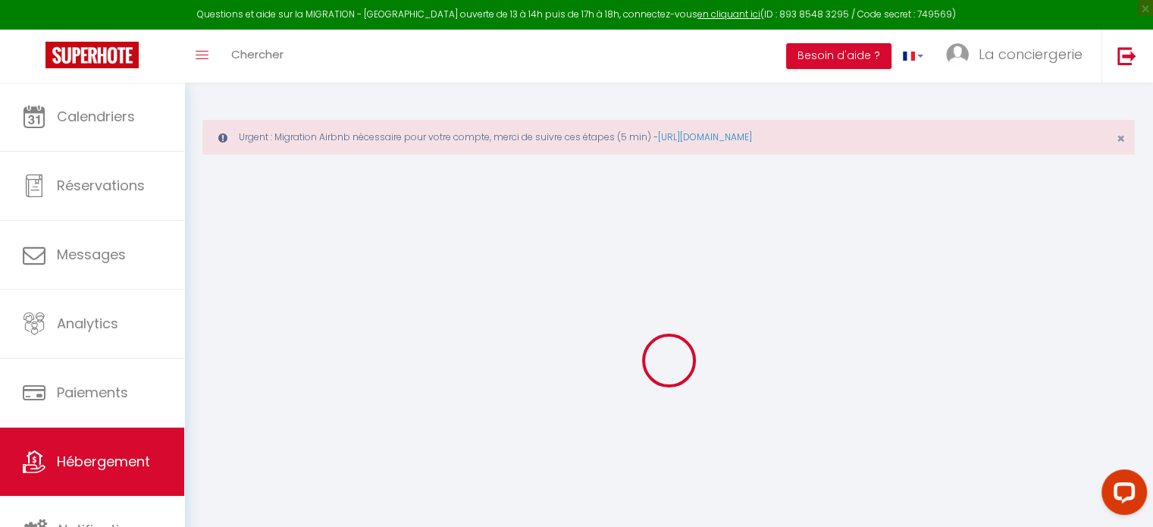
select select
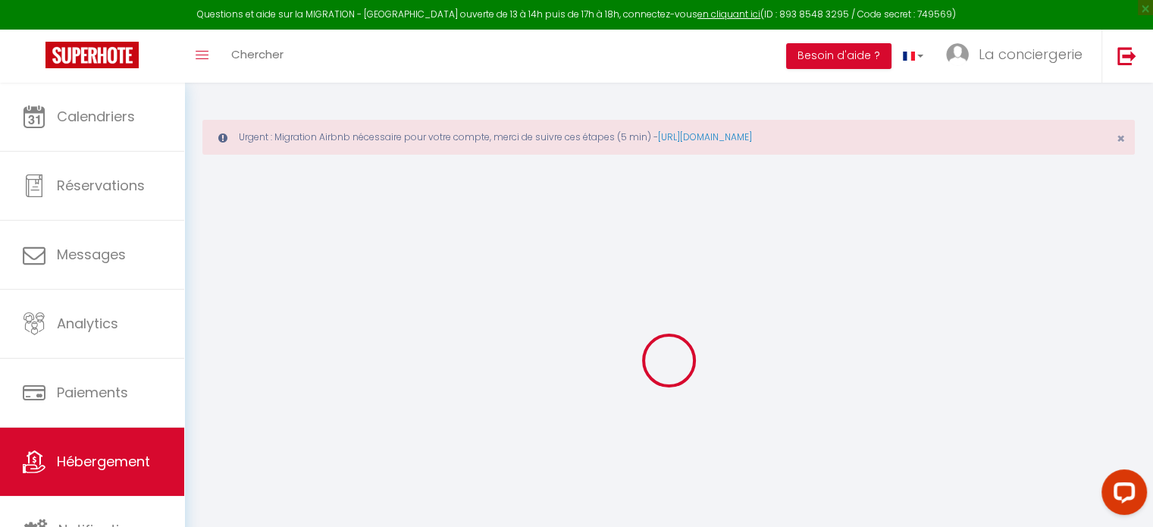
select select
type input "31 Rue Haudry"
type input "76600"
type input "Le Havre"
type input "[EMAIL_ADDRESS][DOMAIN_NAME]"
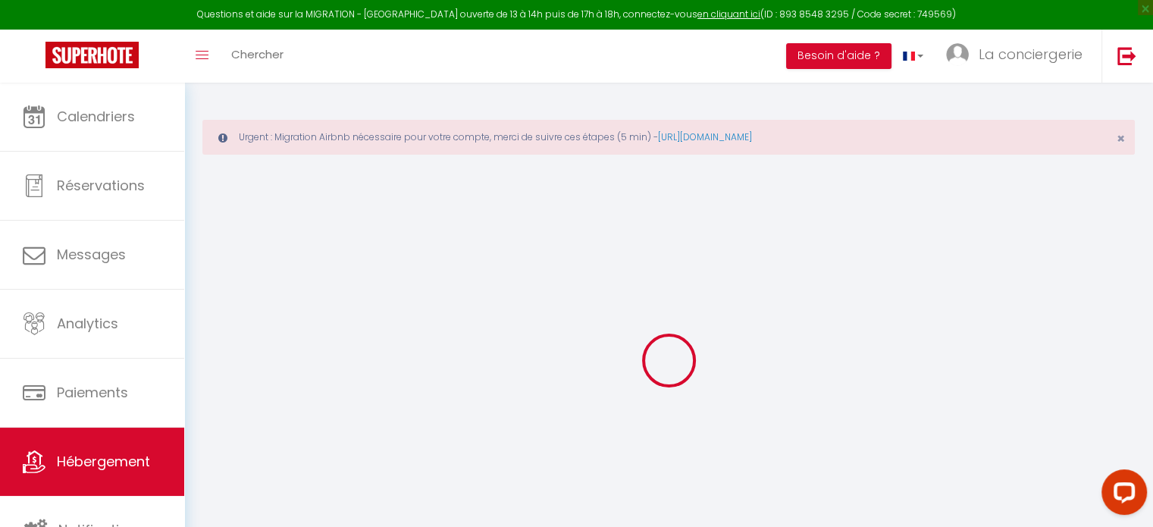
select select "5225"
checkbox input "false"
checkbox input "true"
checkbox input "false"
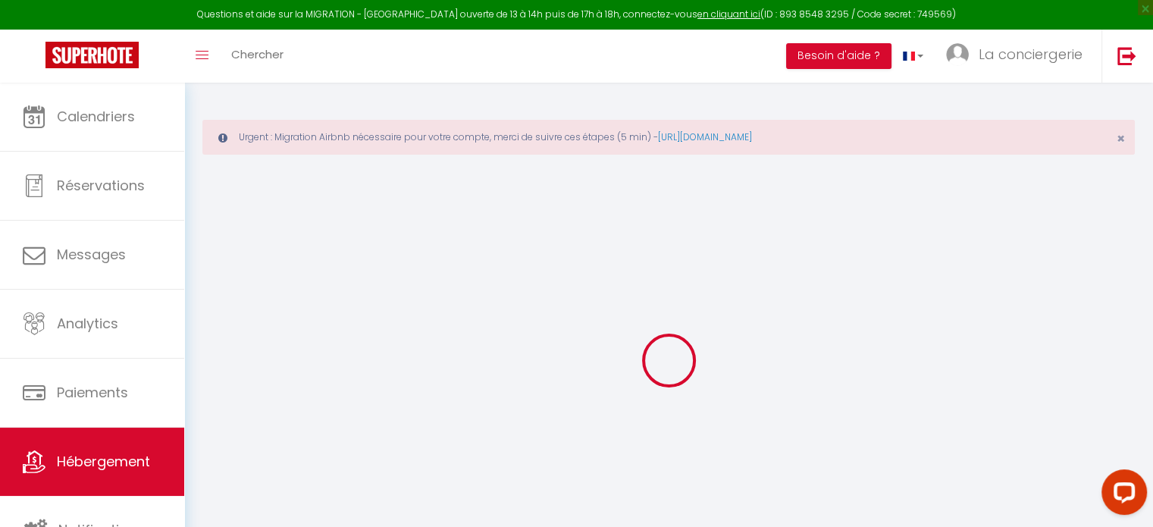
radio input "true"
type input "0"
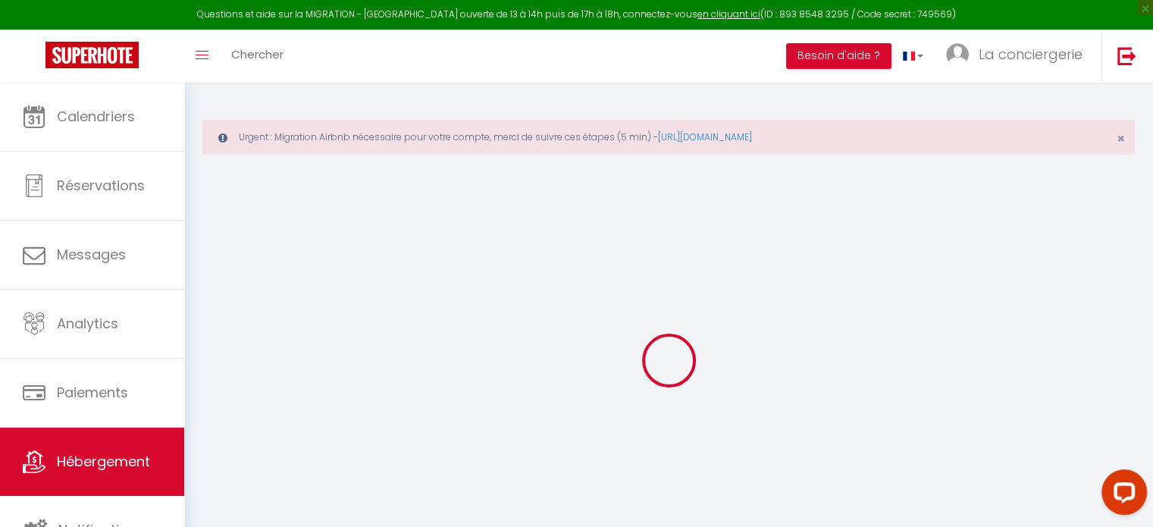
select select
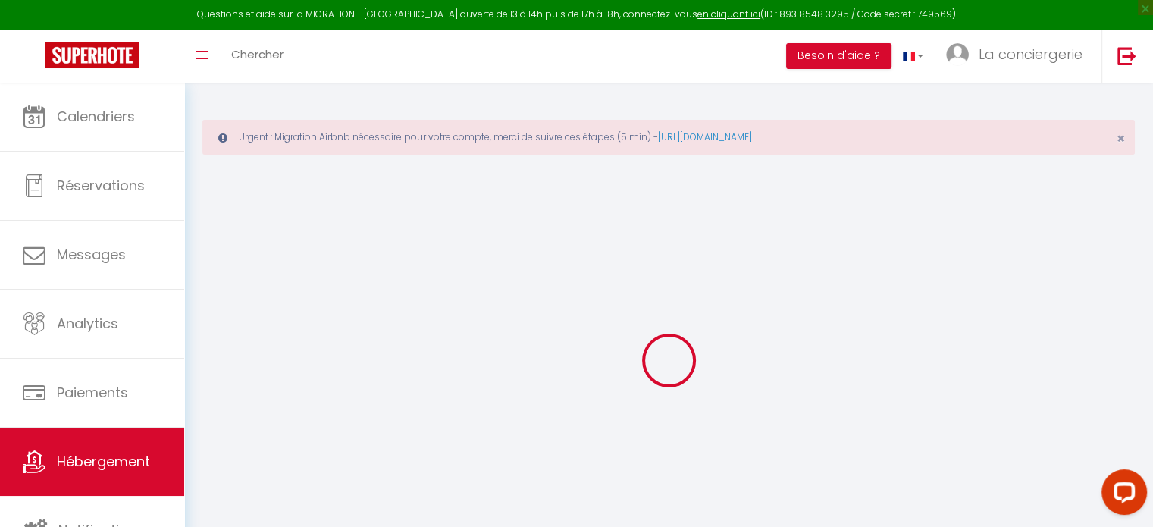
select select
checkbox input "false"
checkbox input "true"
checkbox input "false"
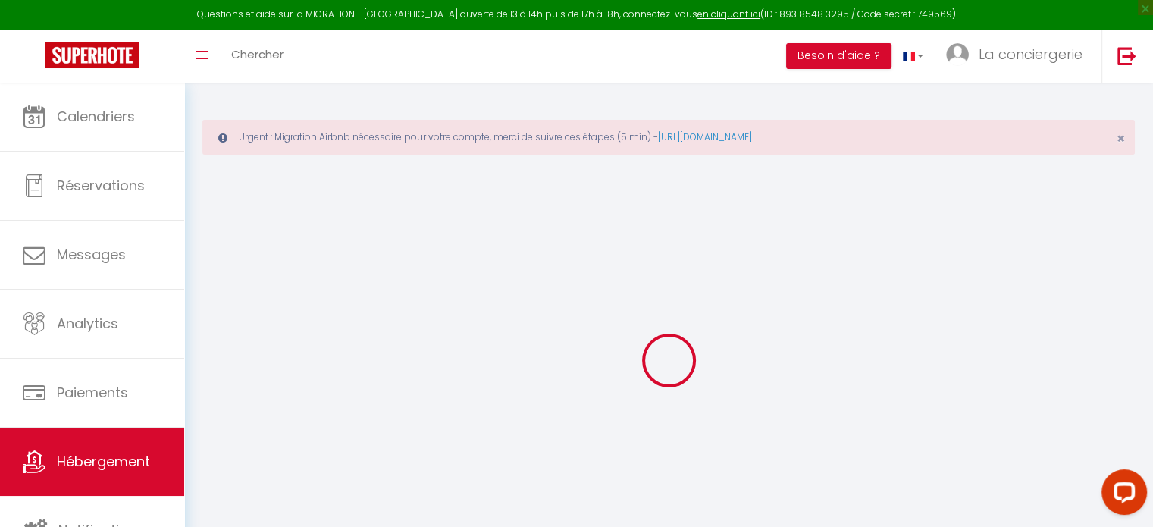
select select
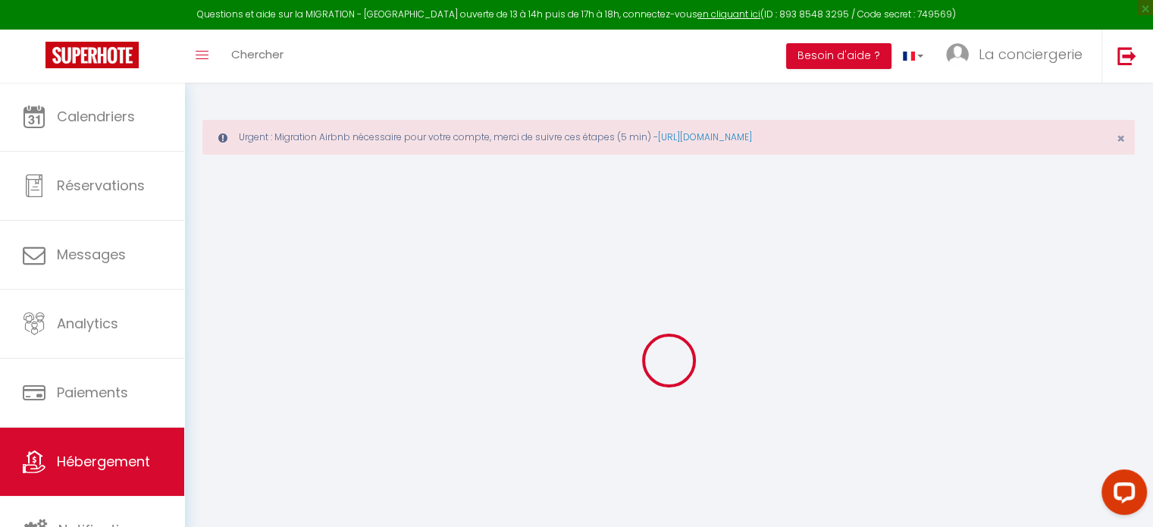
select select
checkbox input "false"
checkbox input "true"
checkbox input "false"
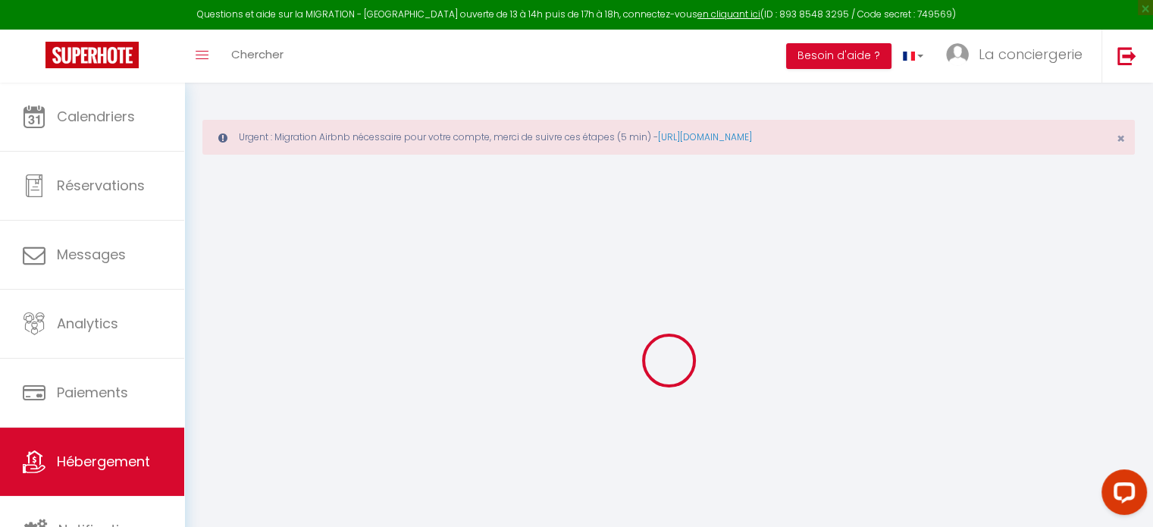
checkbox input "false"
checkbox input "true"
checkbox input "false"
select select "17:00"
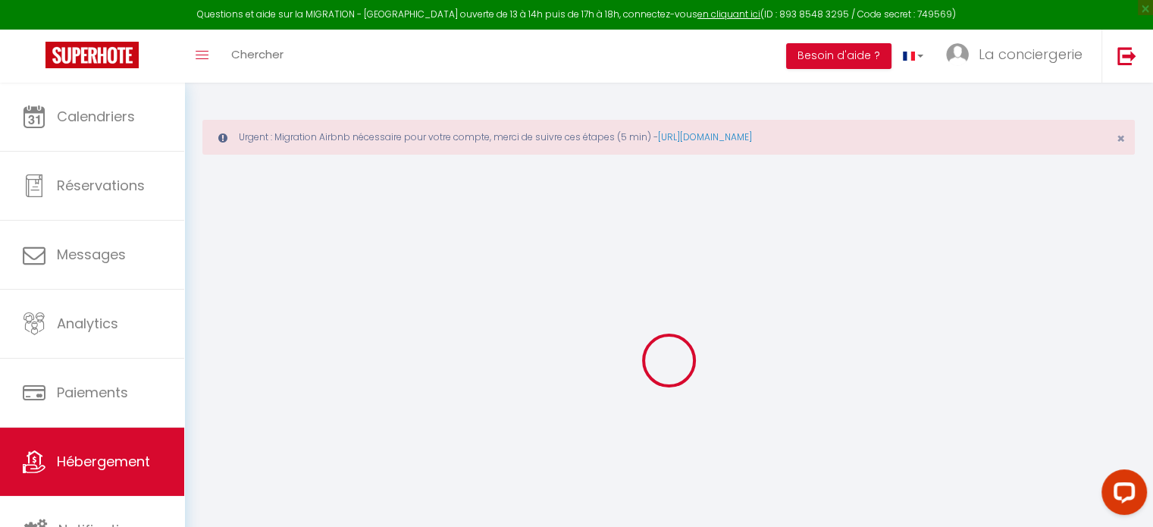
select select "23:45"
select select "11:00"
select select "30"
select select "120"
select select "01:00"
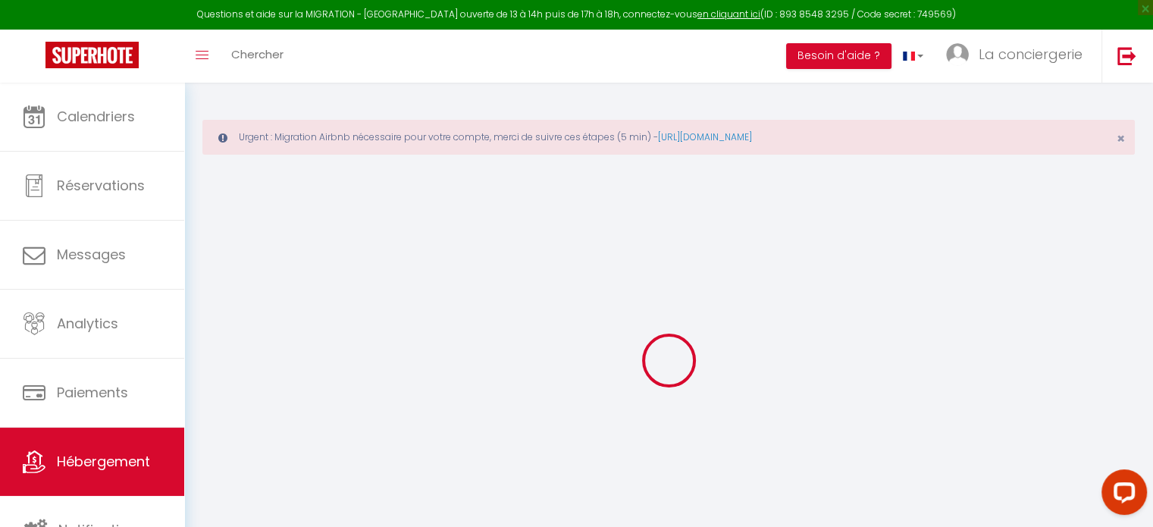
checkbox input "false"
checkbox input "true"
checkbox input "false"
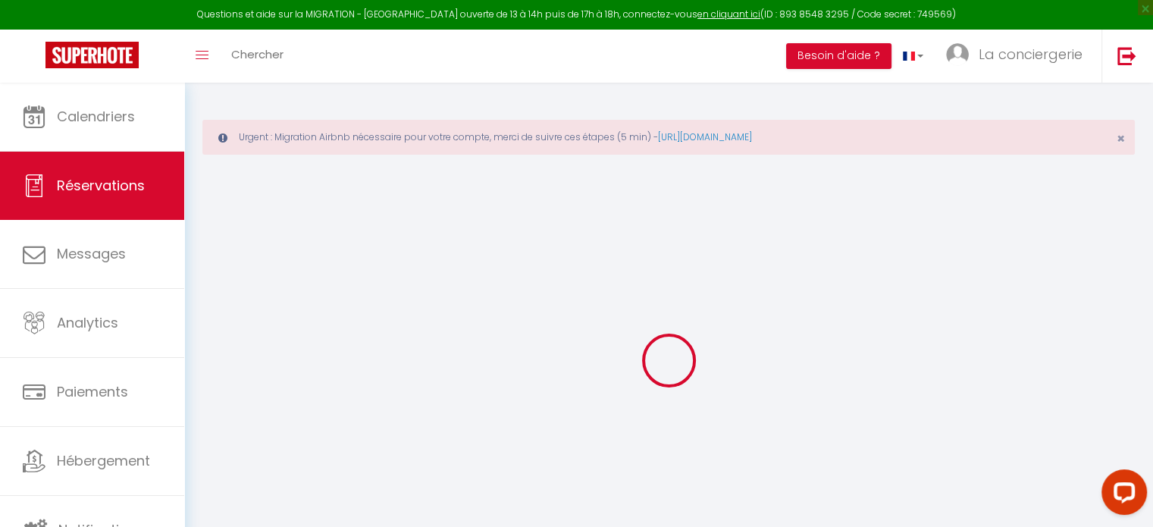
scroll to position [53, 0]
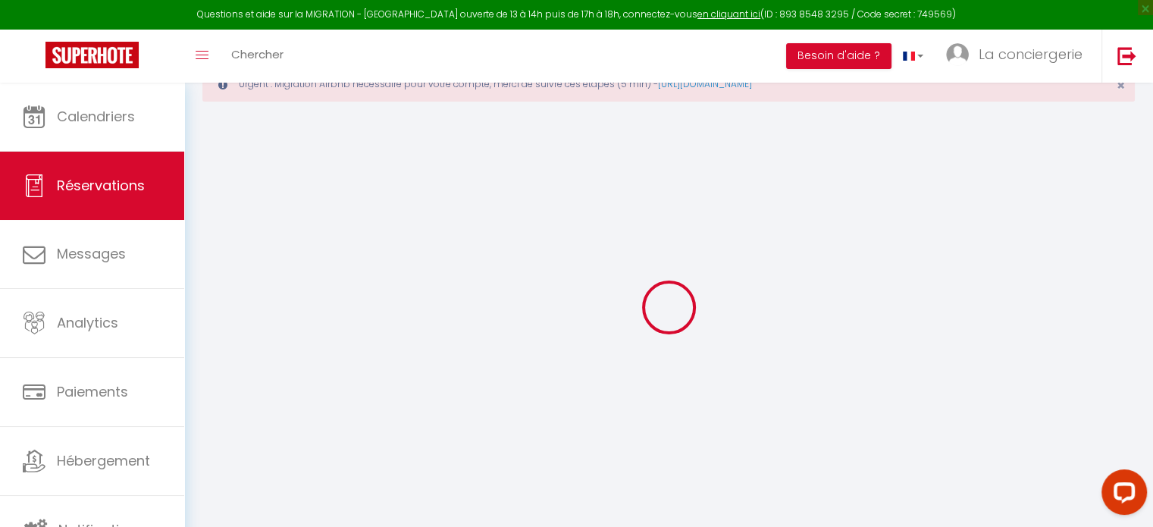
select select
checkbox input "false"
type textarea "** THIS RESERVATION HAS BEEN PRE-PAID ** BOOKING NOTE : Payment charge is EUR 2…"
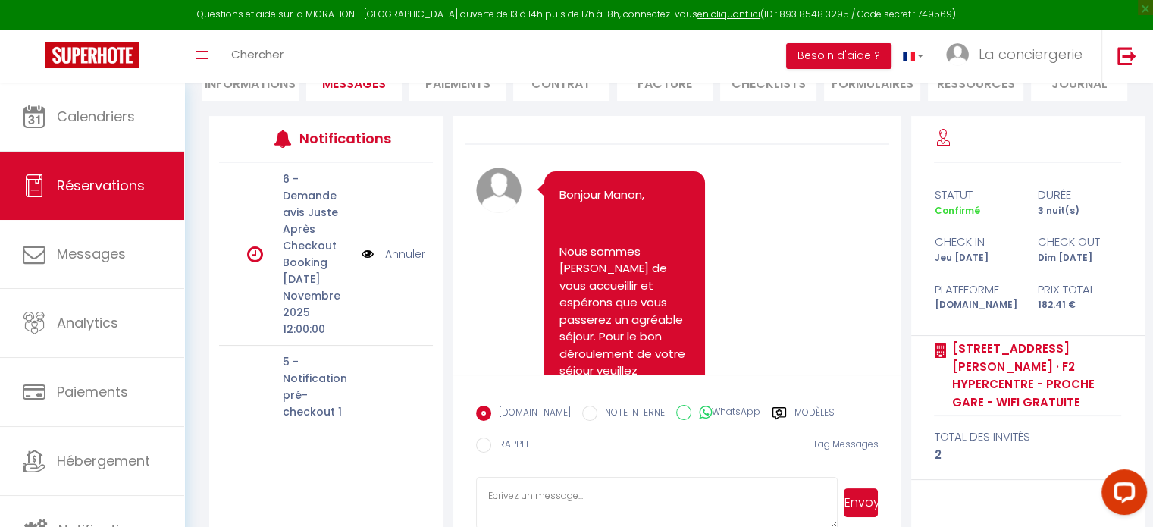
scroll to position [0, 0]
